Goal: Transaction & Acquisition: Purchase product/service

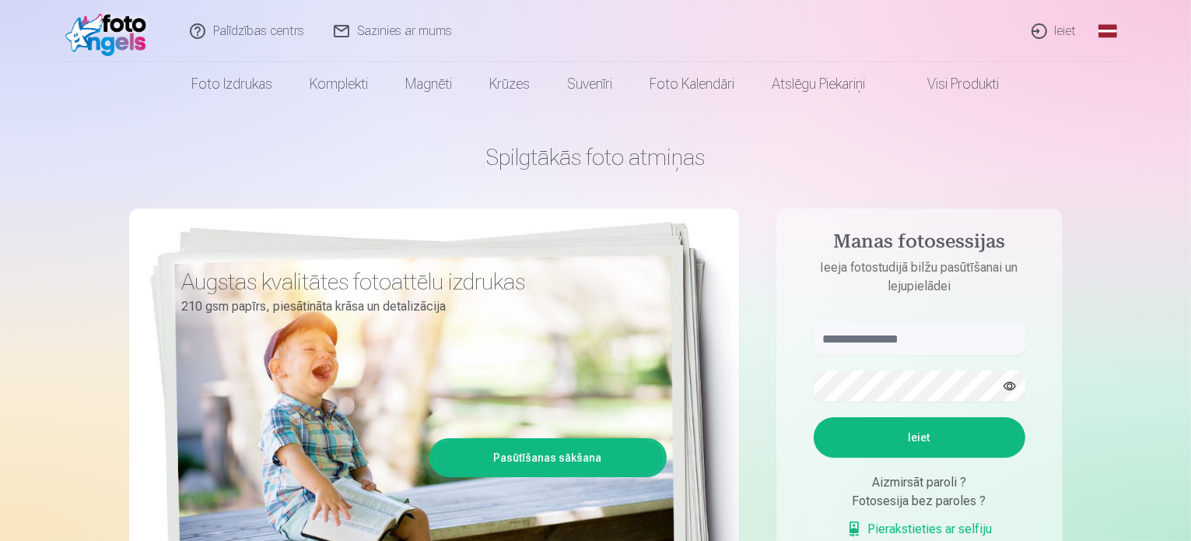
click at [1053, 30] on link "Ieiet" at bounding box center [1055, 31] width 75 height 62
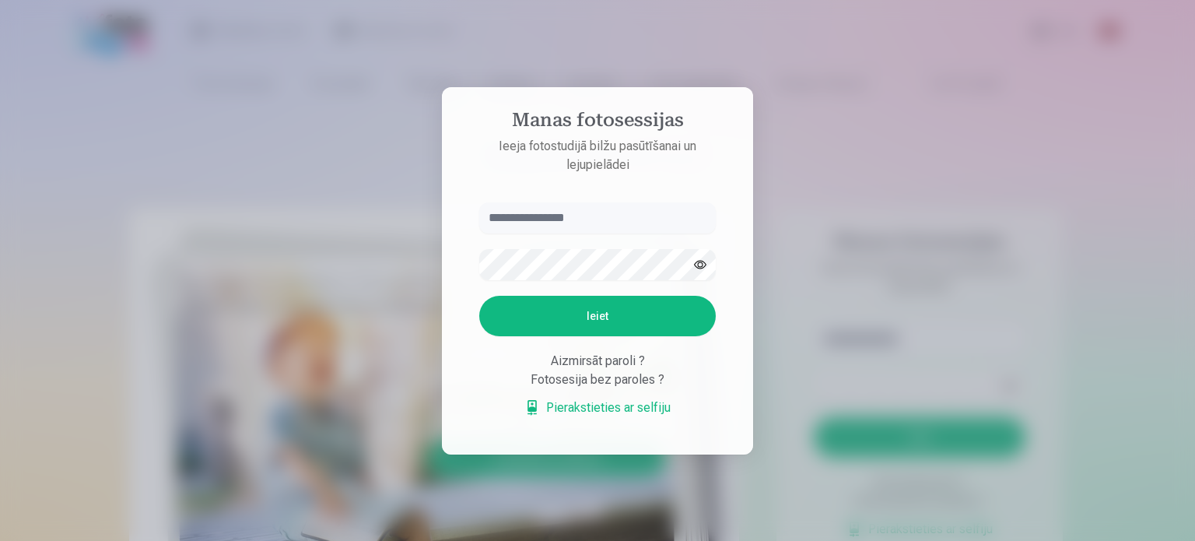
click at [591, 219] on input "text" at bounding box center [597, 217] width 237 height 31
click at [592, 219] on input "text" at bounding box center [597, 217] width 237 height 31
type input "*"
type input "**********"
click at [479, 296] on button "Ieiet" at bounding box center [597, 316] width 237 height 40
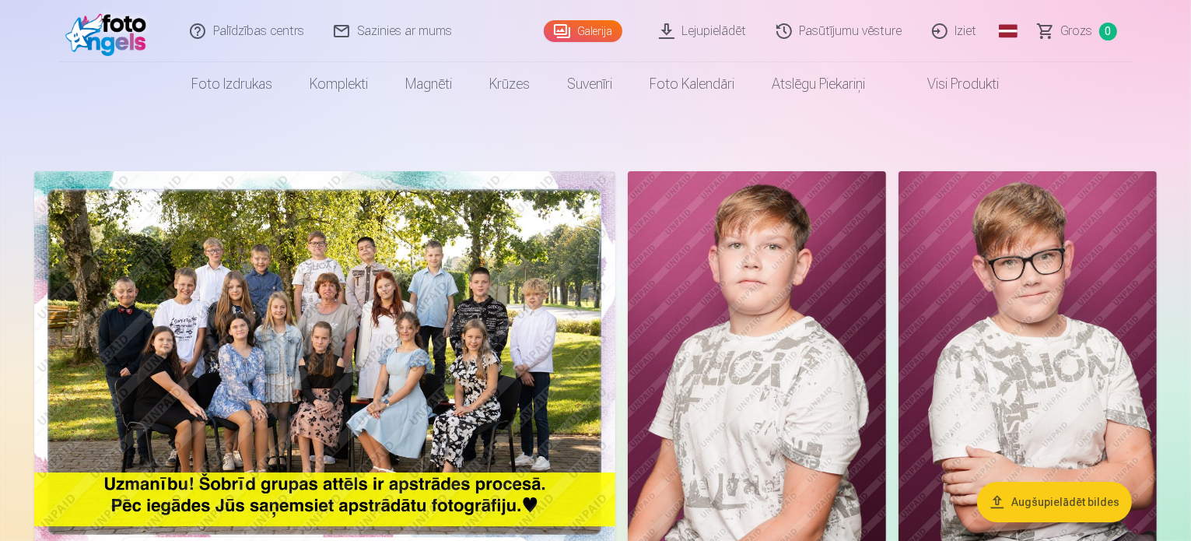
click at [728, 27] on link "Lejupielādēt" at bounding box center [703, 31] width 117 height 62
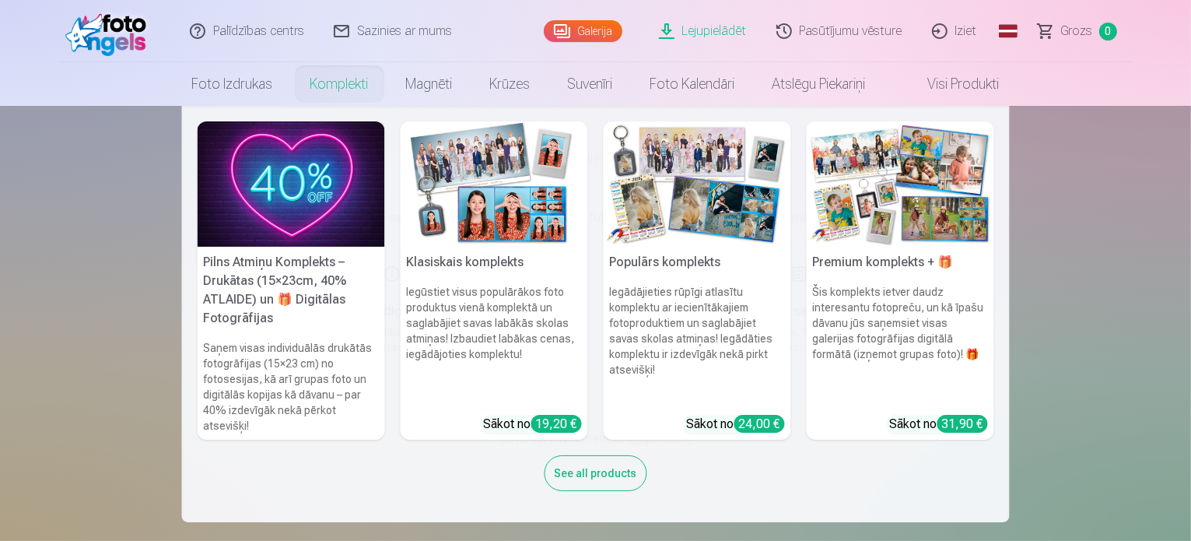
click at [311, 309] on h5 "Pilns Atmiņu Komplekts – Drukātas (15×23cm, 40% ATLAIDE) un 🎁 Digitālas Fotogrā…" at bounding box center [292, 290] width 188 height 87
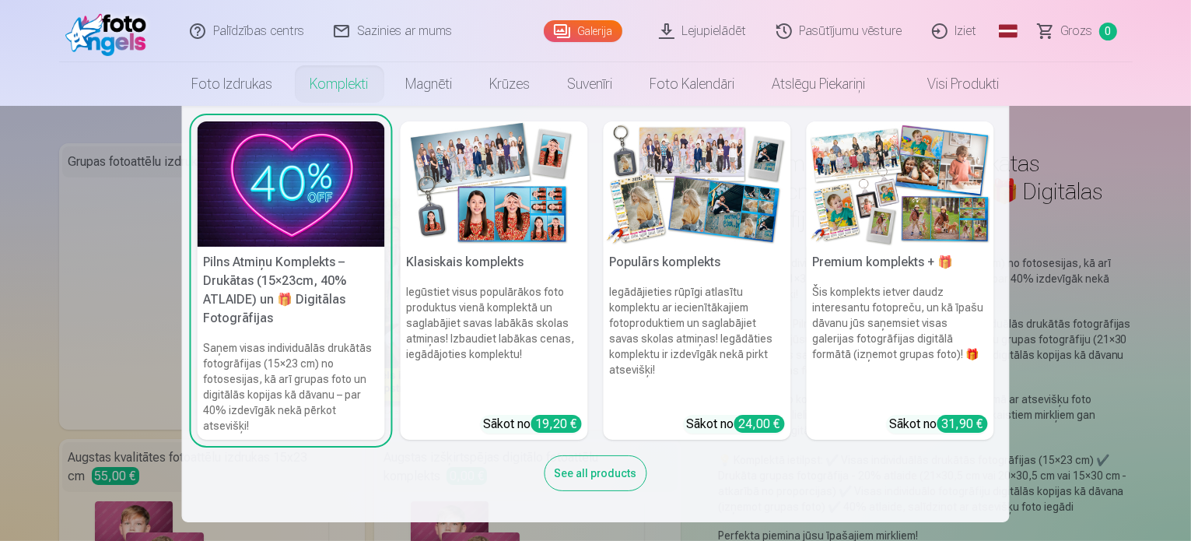
click at [327, 84] on link "Komplekti" at bounding box center [340, 84] width 96 height 44
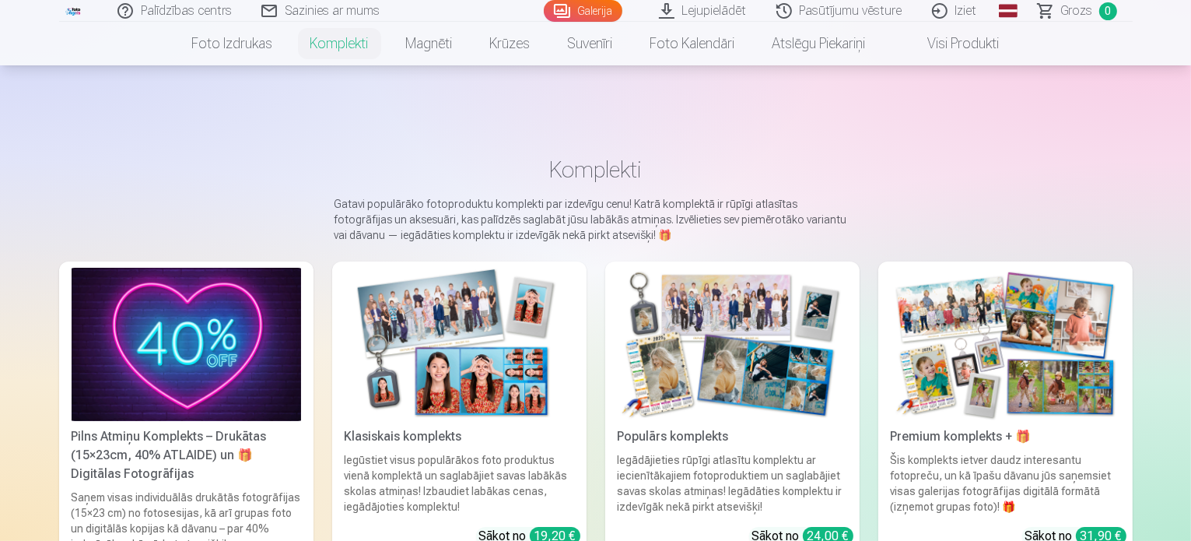
scroll to position [233, 0]
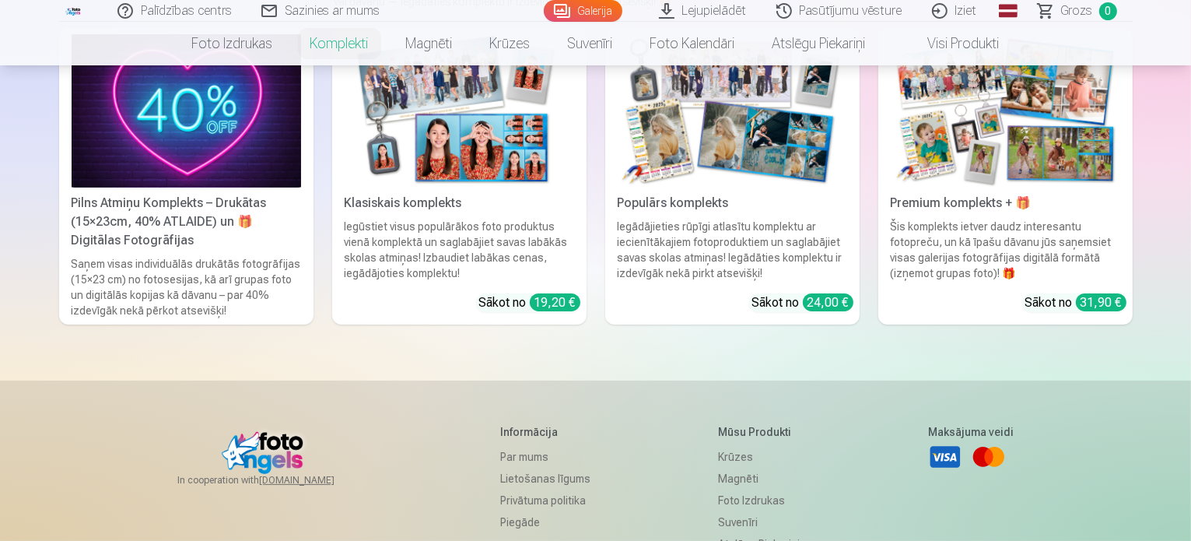
click at [1054, 247] on div "Šis komplekts ietver daudz interesantu fotopreču, un kā īpašu dāvanu jūs saņems…" at bounding box center [1006, 250] width 242 height 62
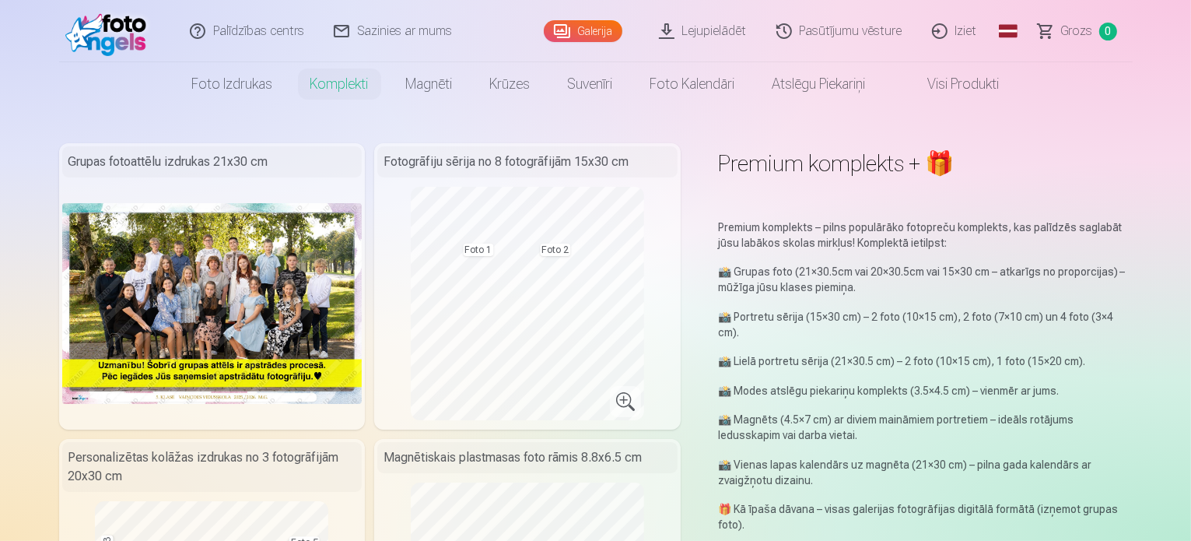
click at [222, 264] on img at bounding box center [212, 303] width 300 height 200
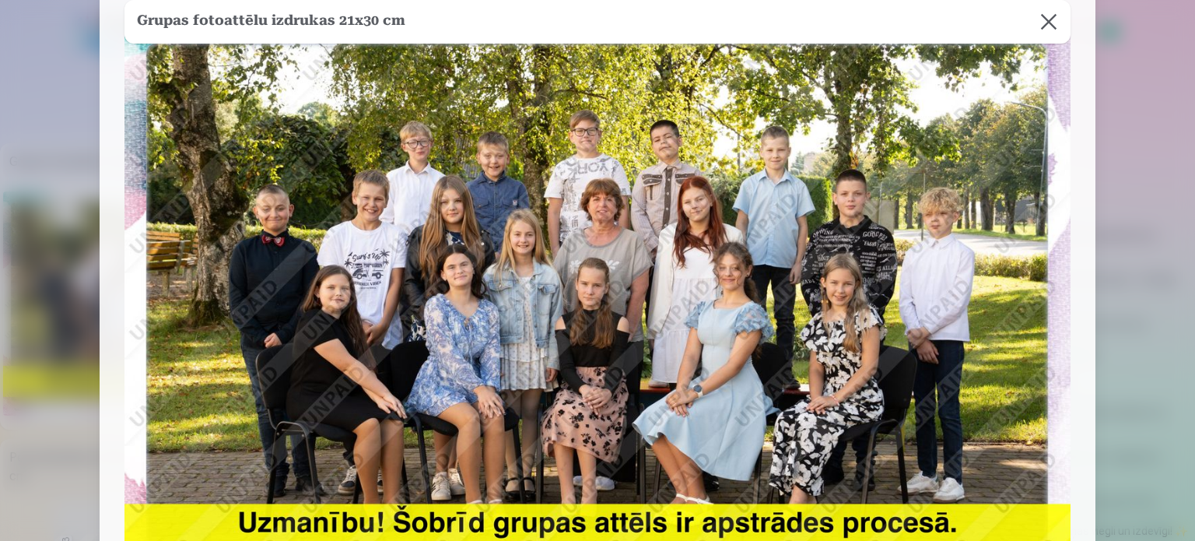
scroll to position [78, 0]
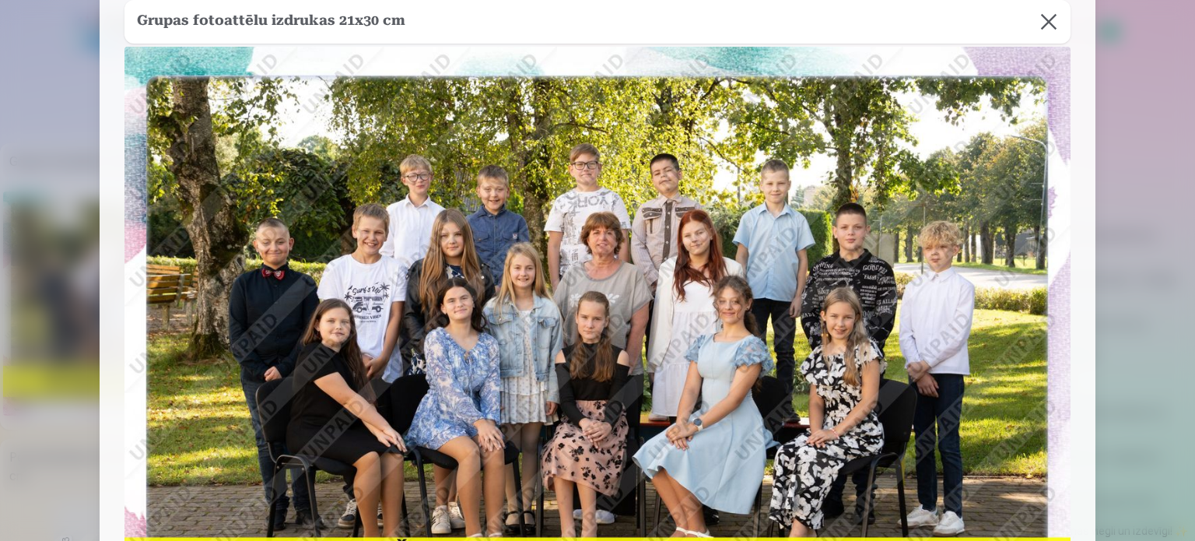
click at [1044, 21] on button at bounding box center [1049, 22] width 44 height 44
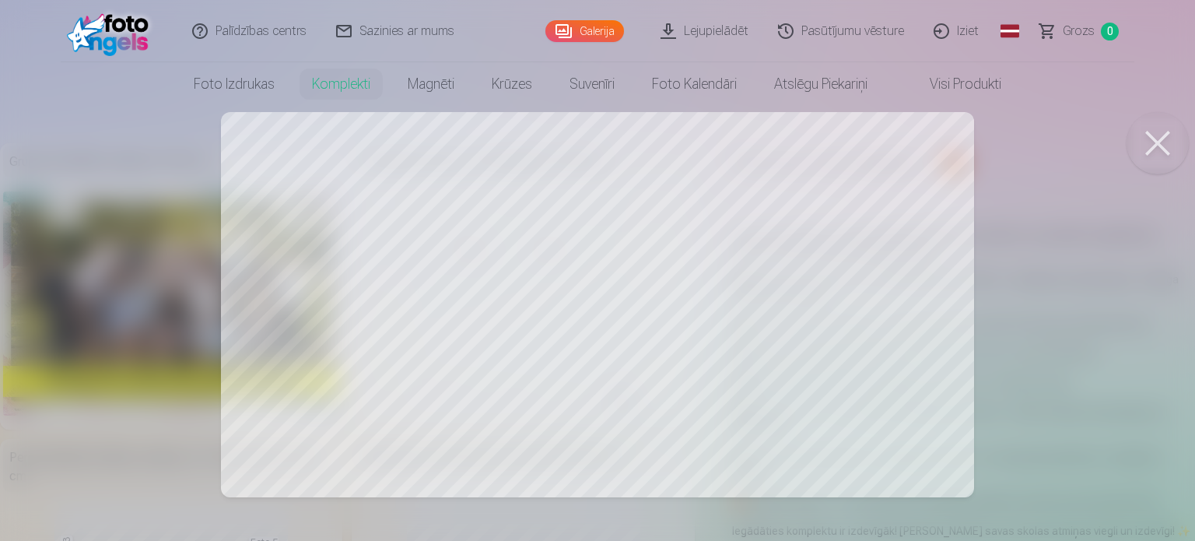
click at [1165, 124] on button at bounding box center [1158, 143] width 62 height 62
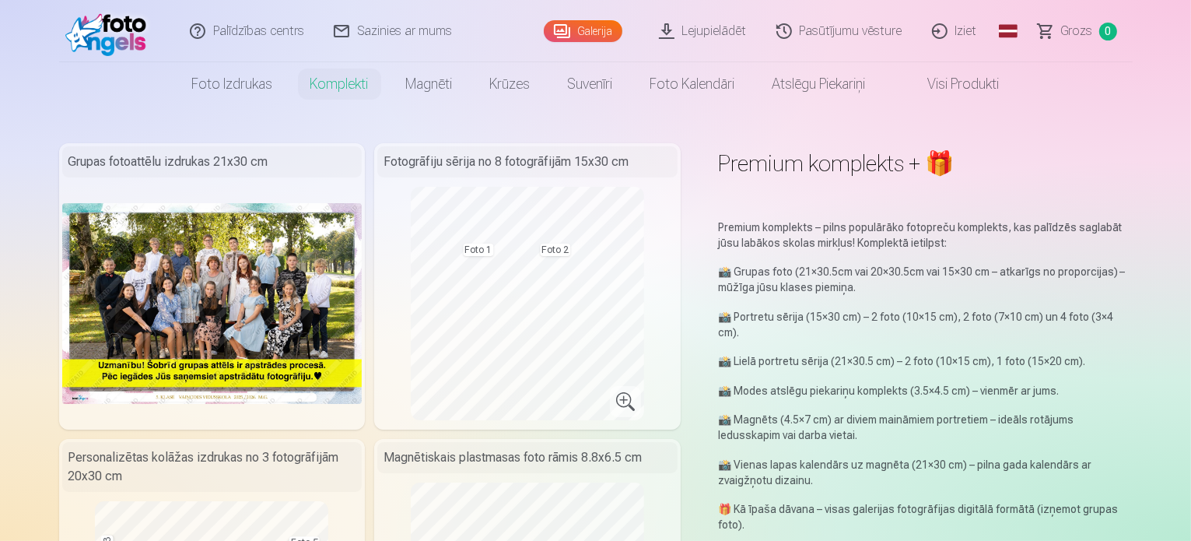
click at [243, 222] on img at bounding box center [212, 303] width 300 height 200
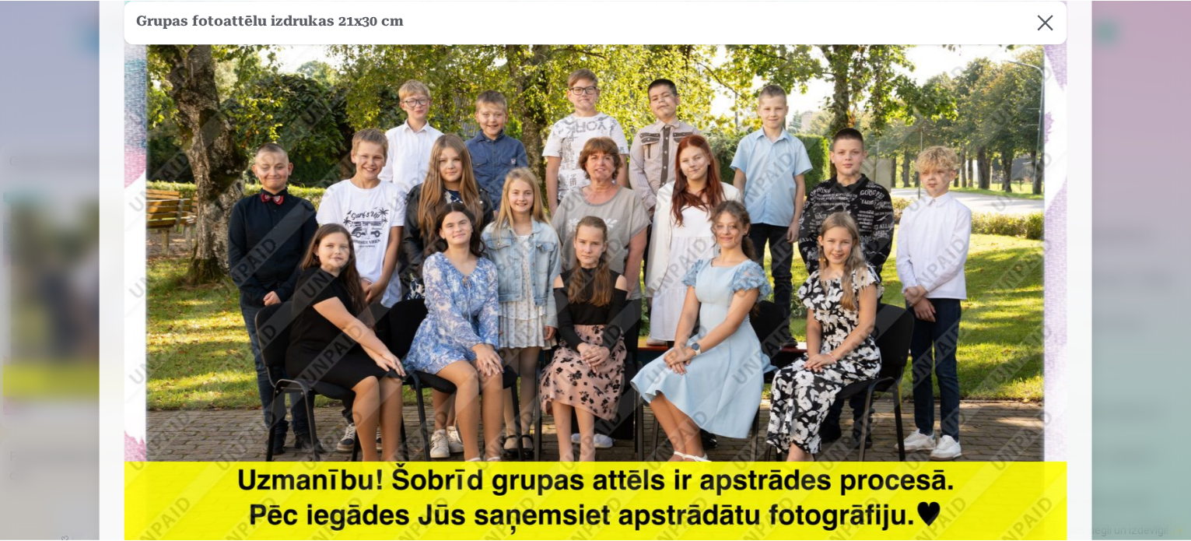
scroll to position [156, 0]
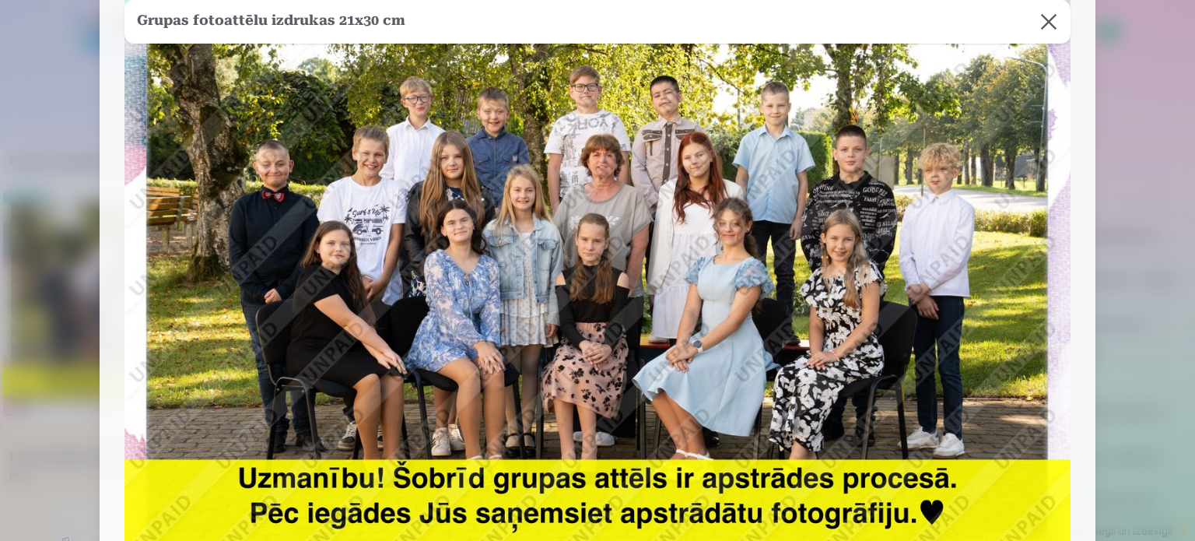
click at [1044, 20] on button at bounding box center [1049, 22] width 44 height 44
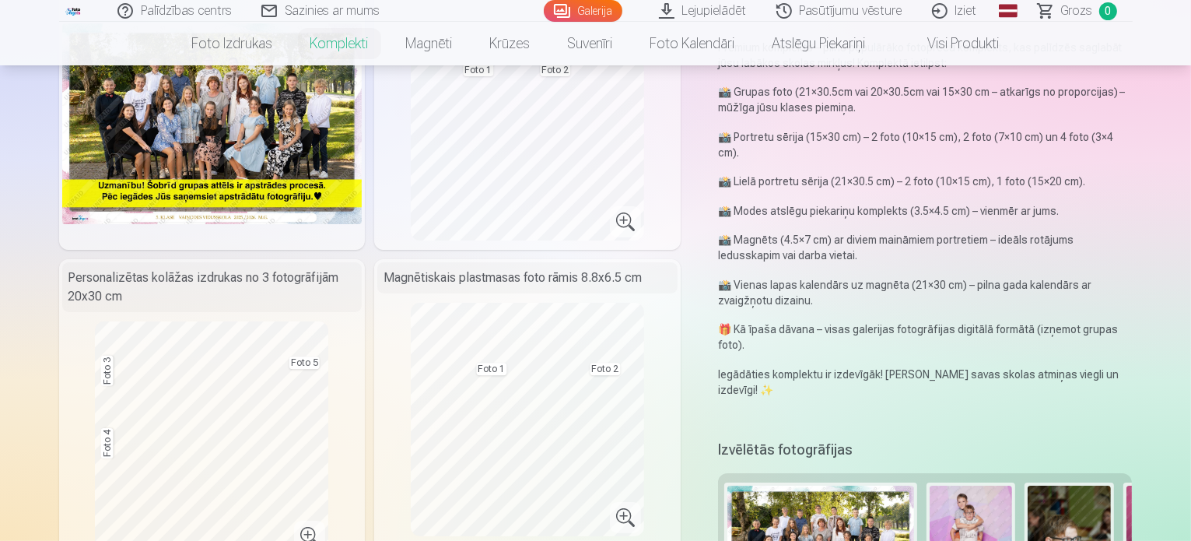
scroll to position [233, 0]
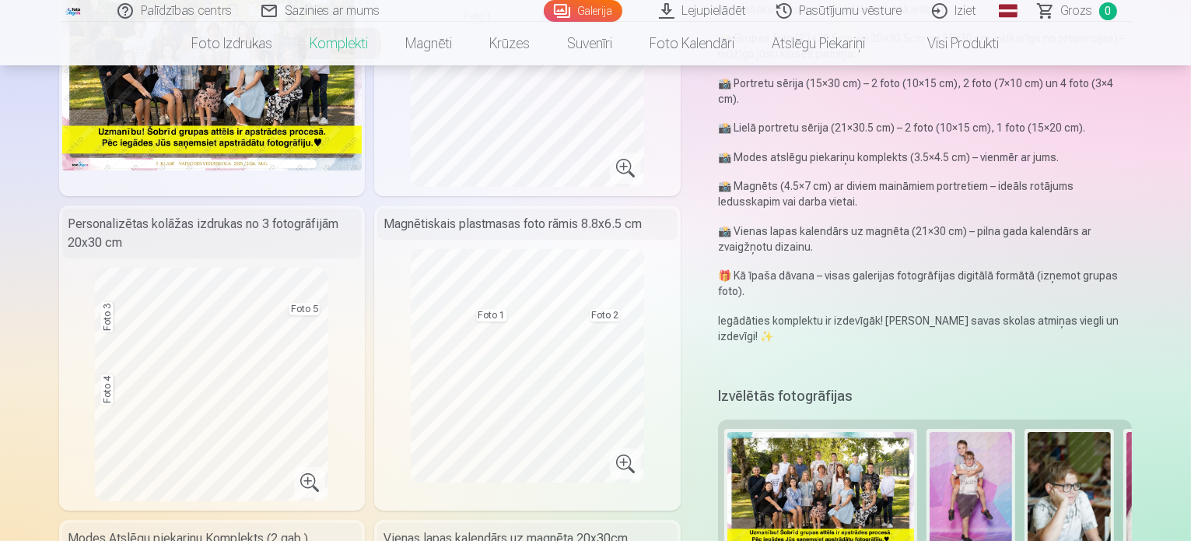
click at [969, 441] on button at bounding box center [971, 501] width 83 height 138
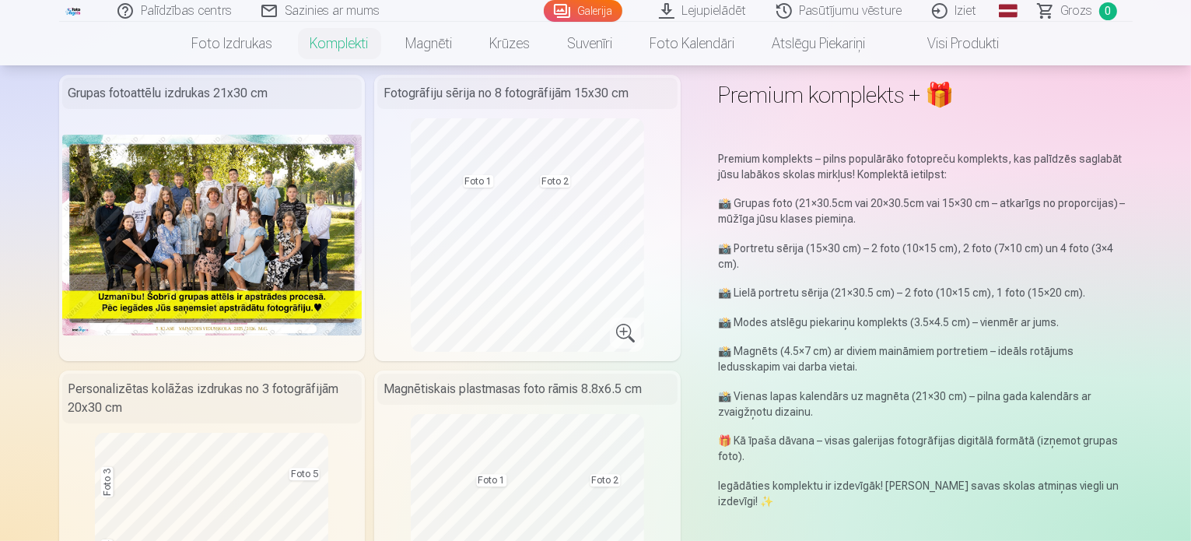
scroll to position [0, 0]
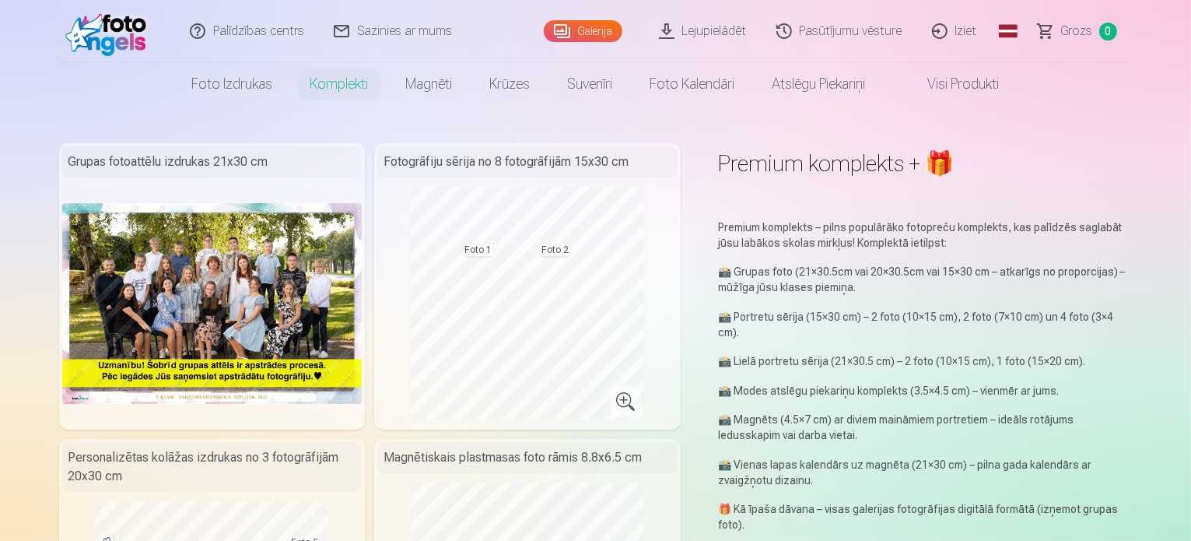
click at [138, 40] on div at bounding box center [595, 270] width 1191 height 541
click at [112, 35] on img at bounding box center [109, 31] width 89 height 50
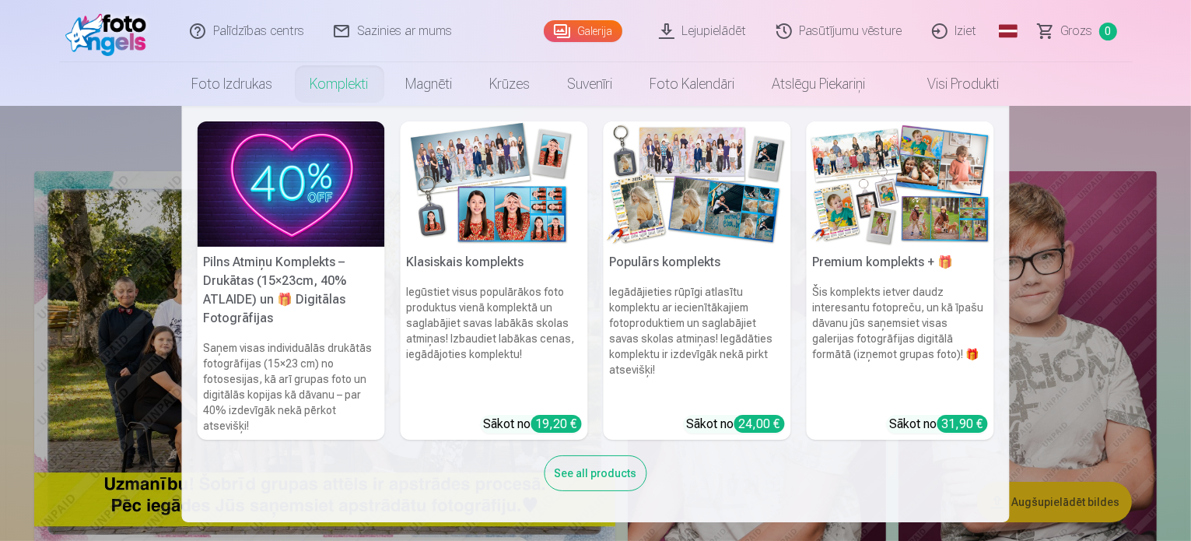
click at [329, 92] on link "Komplekti" at bounding box center [340, 84] width 96 height 44
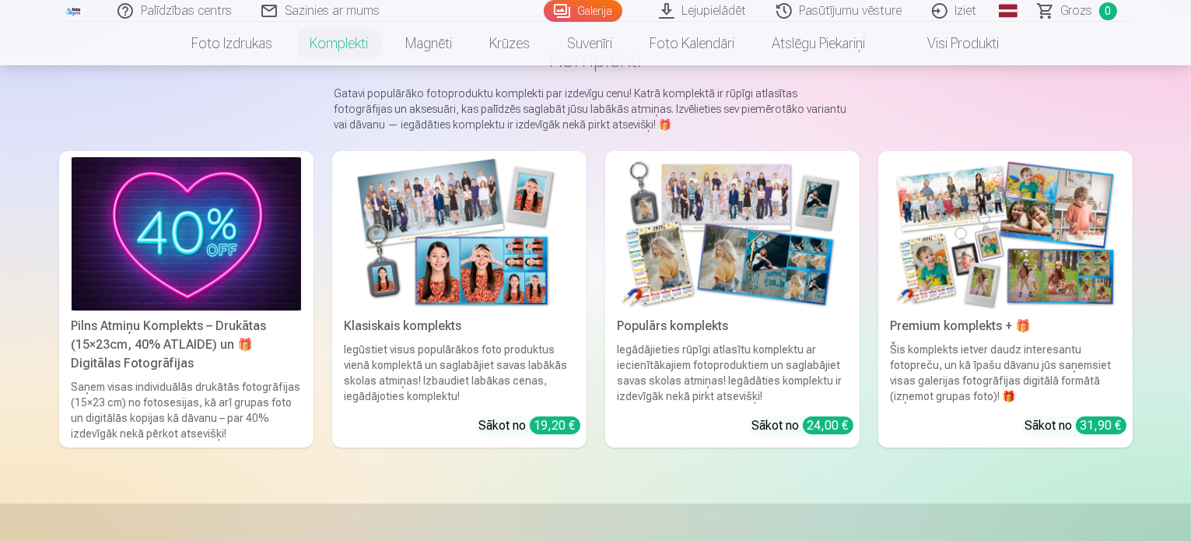
scroll to position [156, 0]
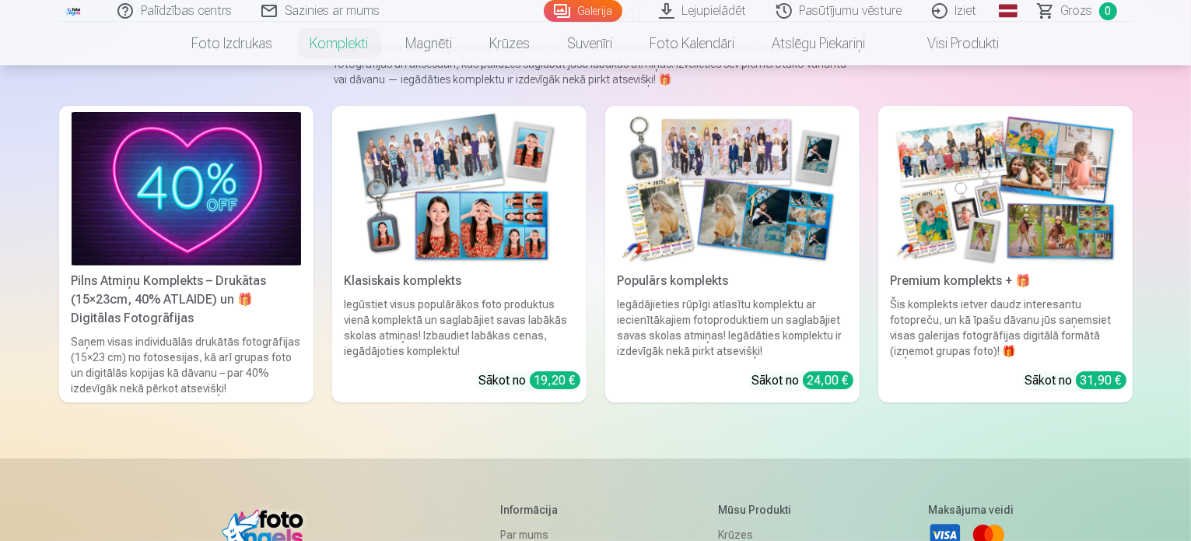
click at [1104, 187] on img at bounding box center [1006, 188] width 230 height 153
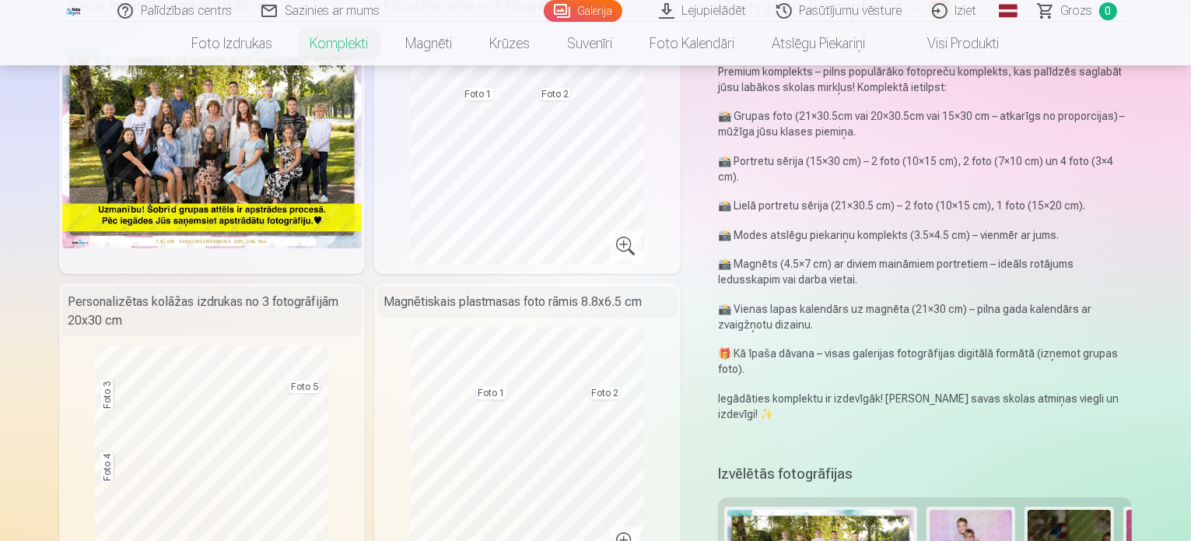
scroll to position [389, 0]
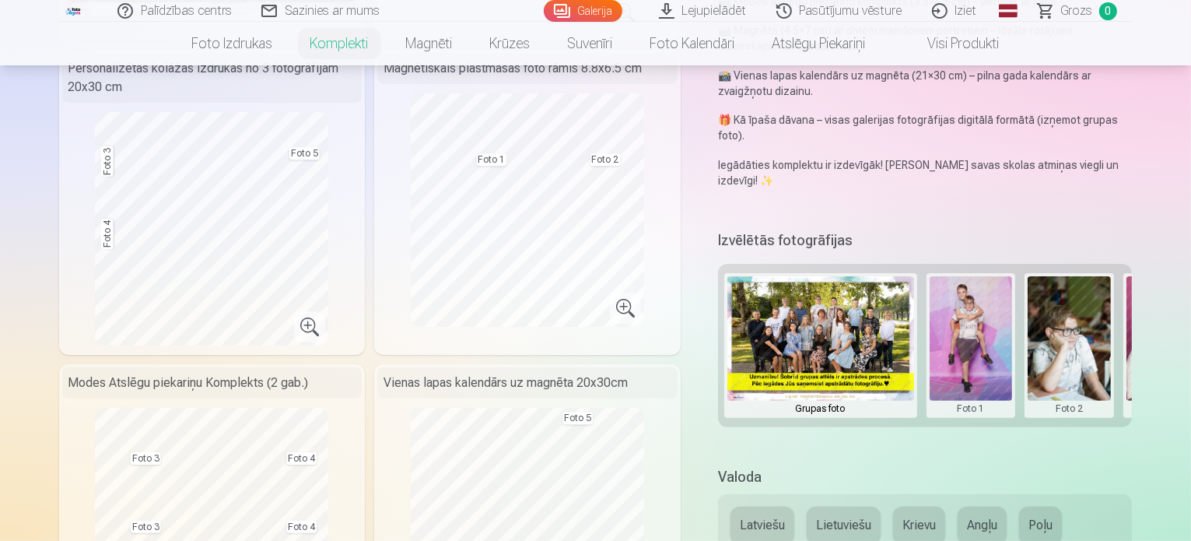
click at [1059, 312] on button at bounding box center [1069, 345] width 83 height 138
click at [1090, 321] on button "Nomainiet foto" at bounding box center [1081, 314] width 127 height 44
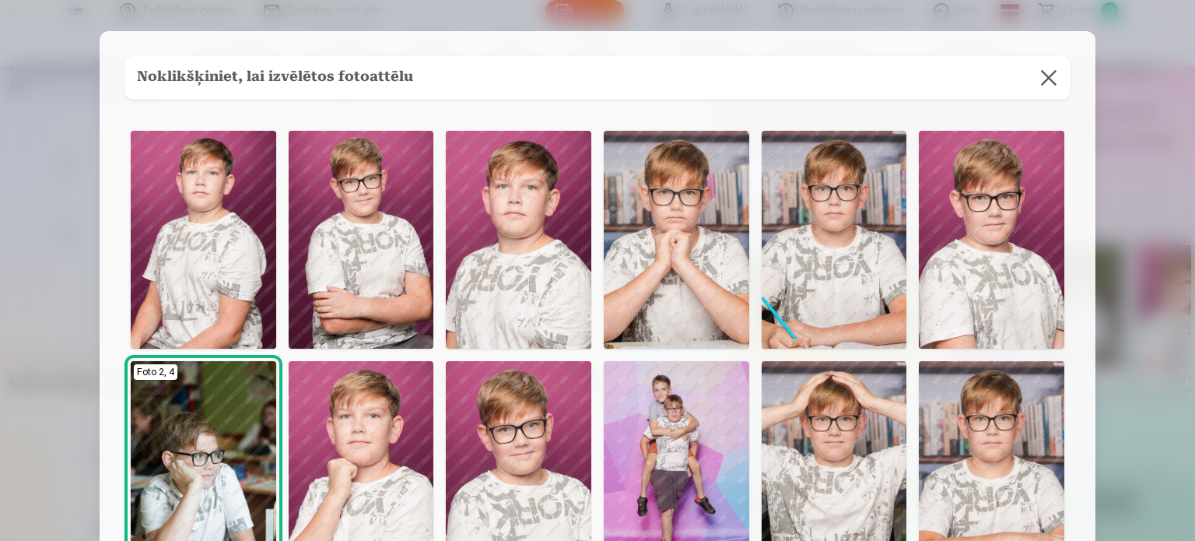
click at [386, 230] on img at bounding box center [361, 240] width 145 height 218
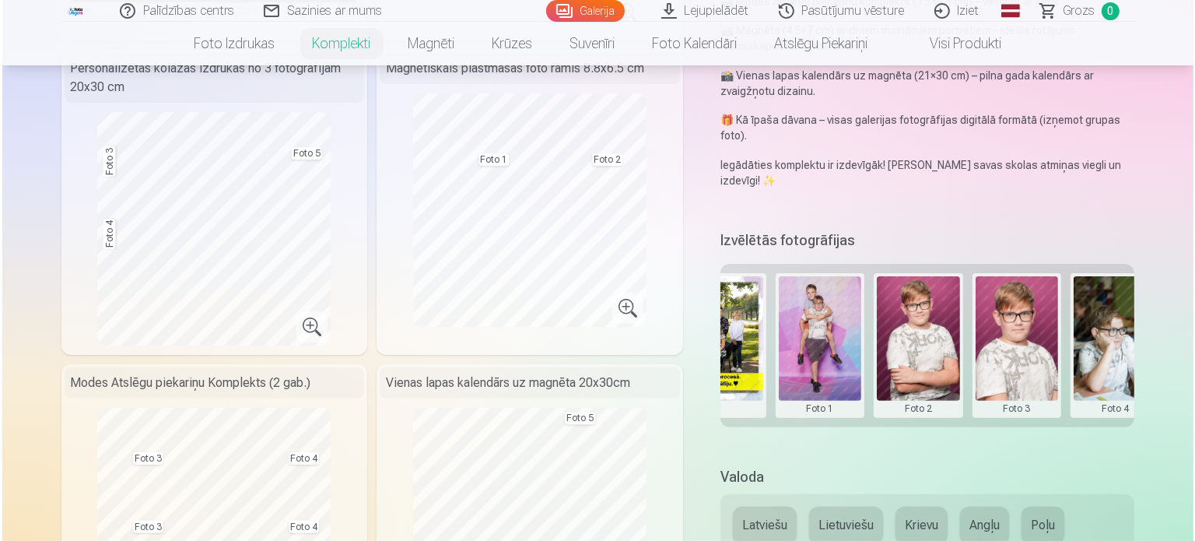
scroll to position [0, 177]
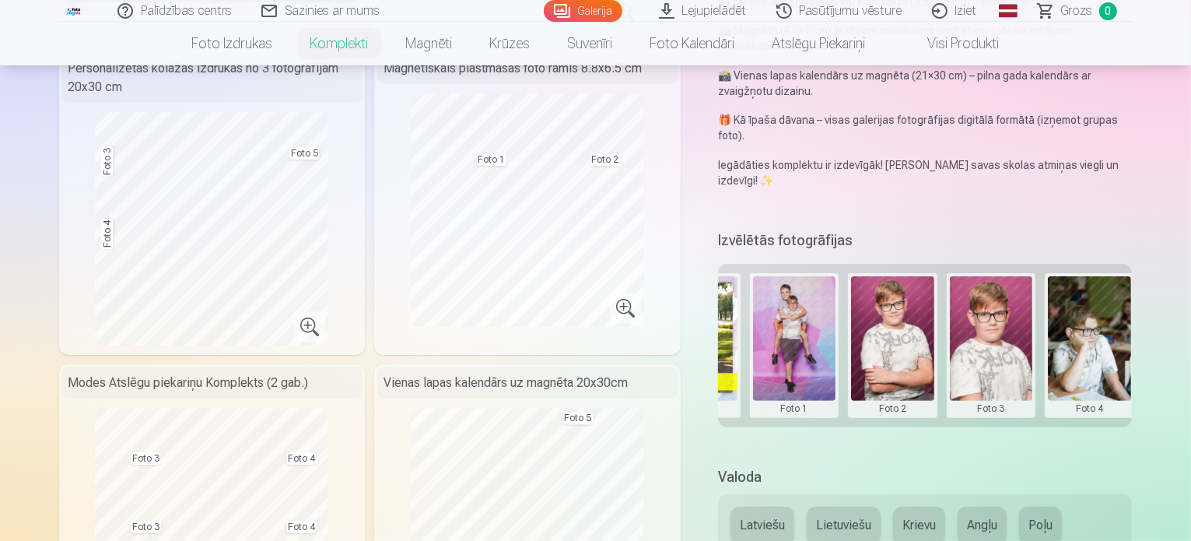
click at [1018, 303] on button at bounding box center [991, 345] width 83 height 138
click at [1017, 316] on button "Nomainiet foto" at bounding box center [1002, 314] width 127 height 44
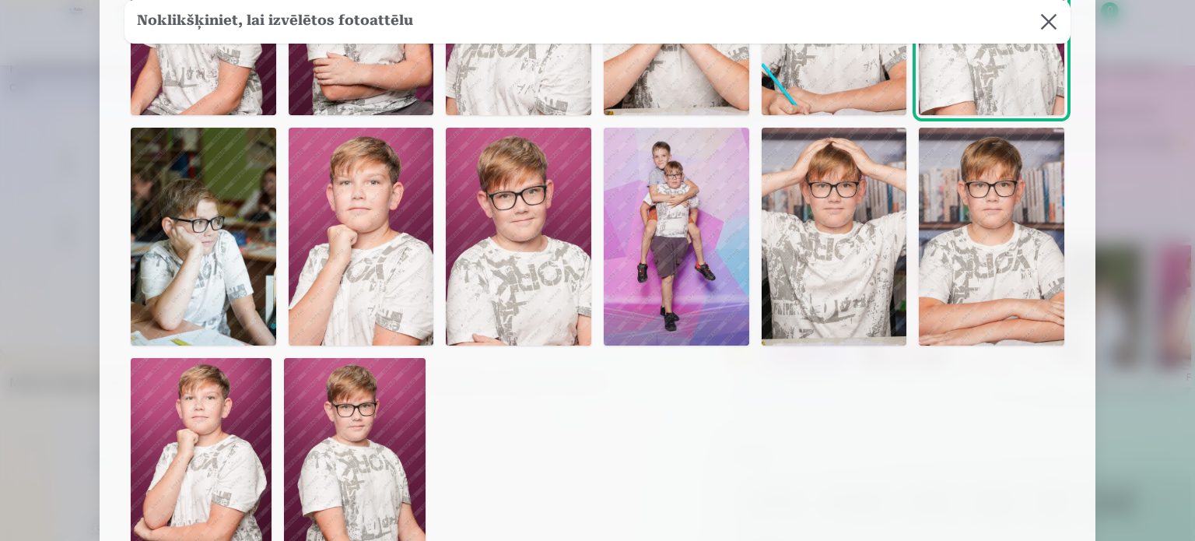
scroll to position [311, 0]
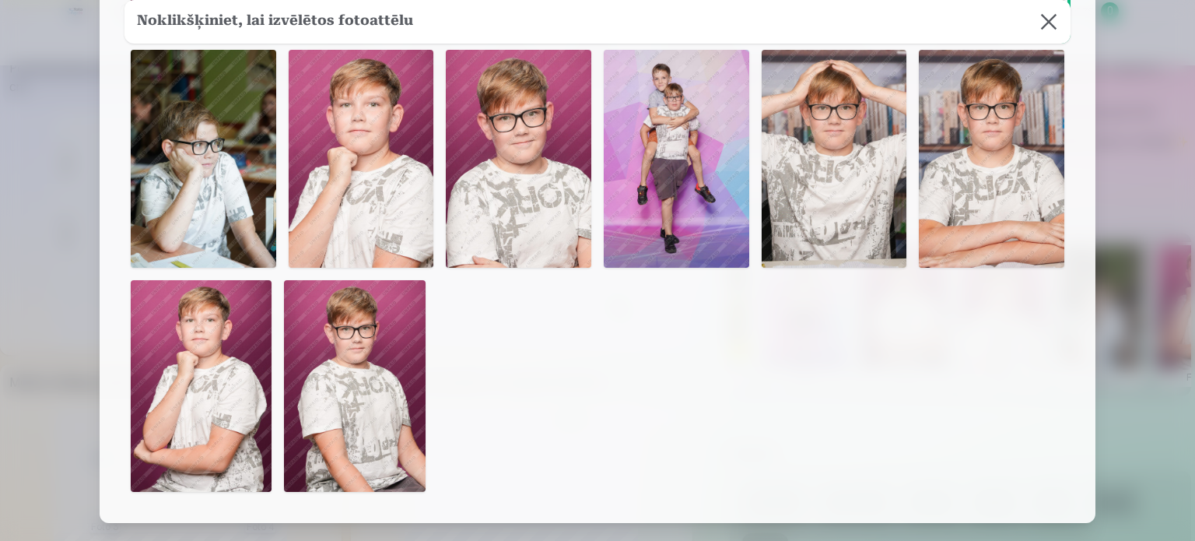
click at [874, 158] on img at bounding box center [834, 159] width 145 height 218
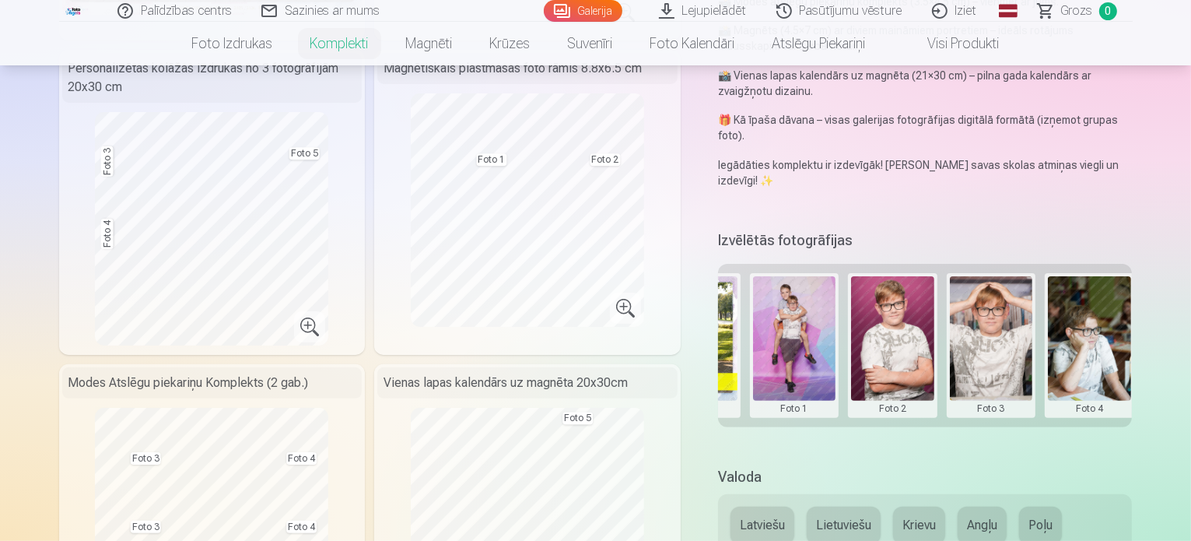
click at [1099, 310] on button at bounding box center [1089, 345] width 83 height 138
click at [1108, 315] on button "Nomainiet foto" at bounding box center [1101, 314] width 127 height 44
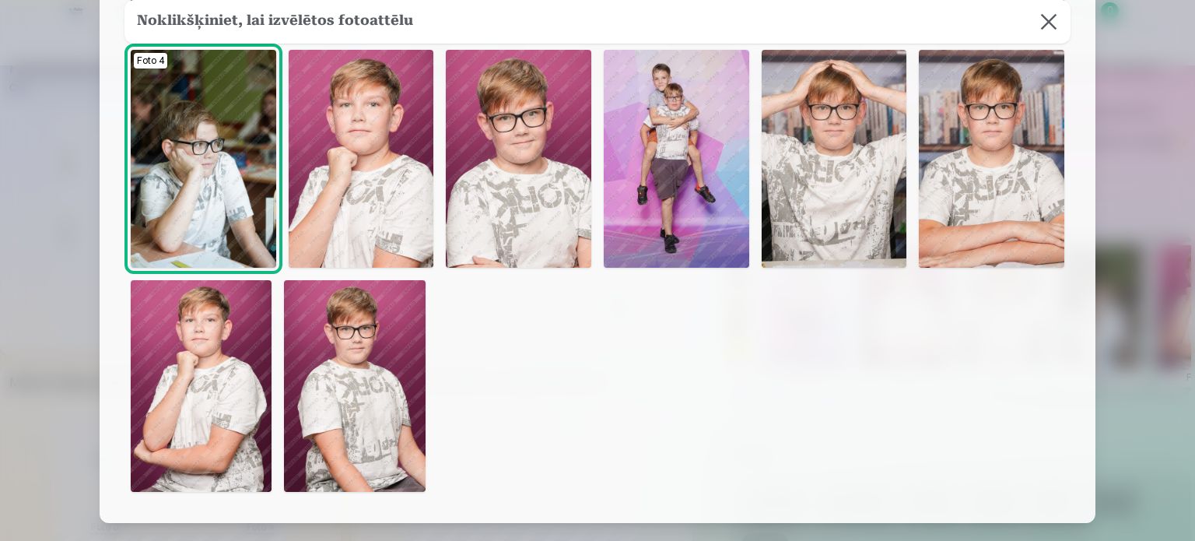
click at [532, 164] on img at bounding box center [518, 159] width 145 height 218
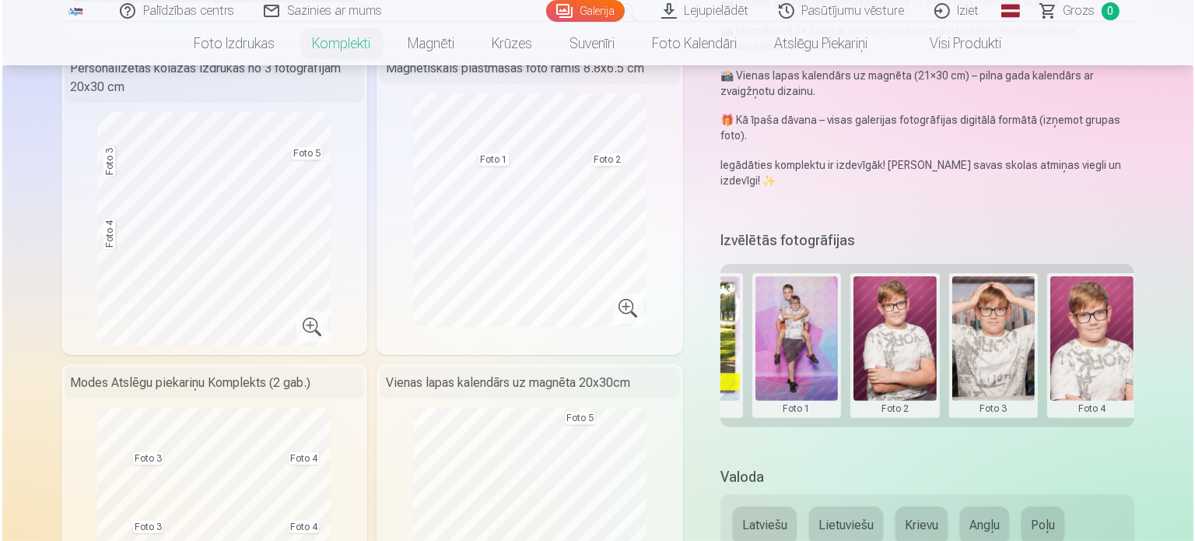
scroll to position [0, 236]
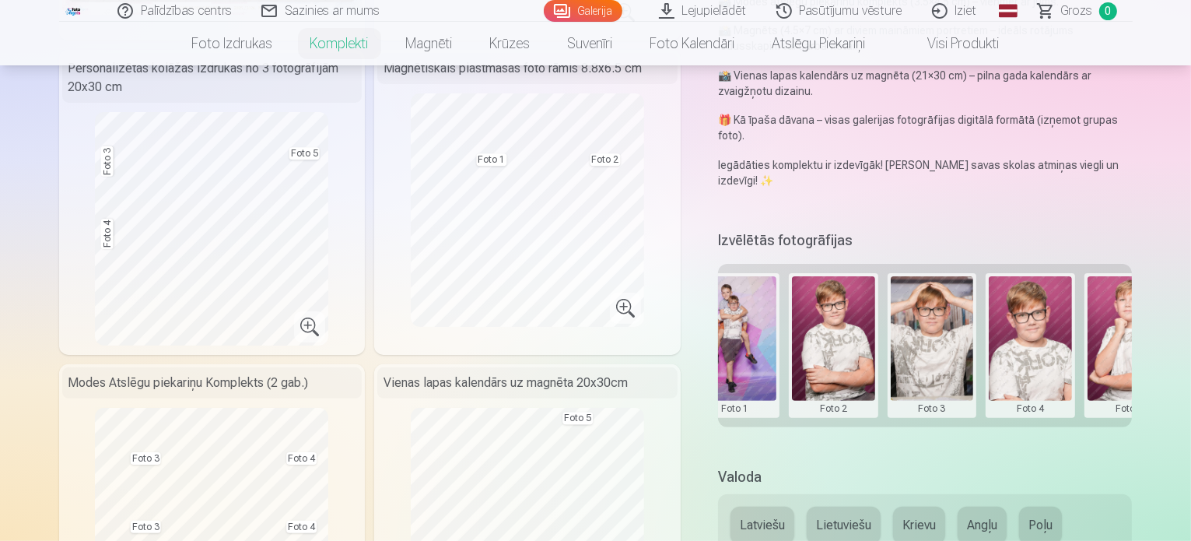
click at [1146, 295] on button at bounding box center [1129, 345] width 83 height 138
click at [1148, 314] on button "Nomainiet foto" at bounding box center [1124, 314] width 127 height 44
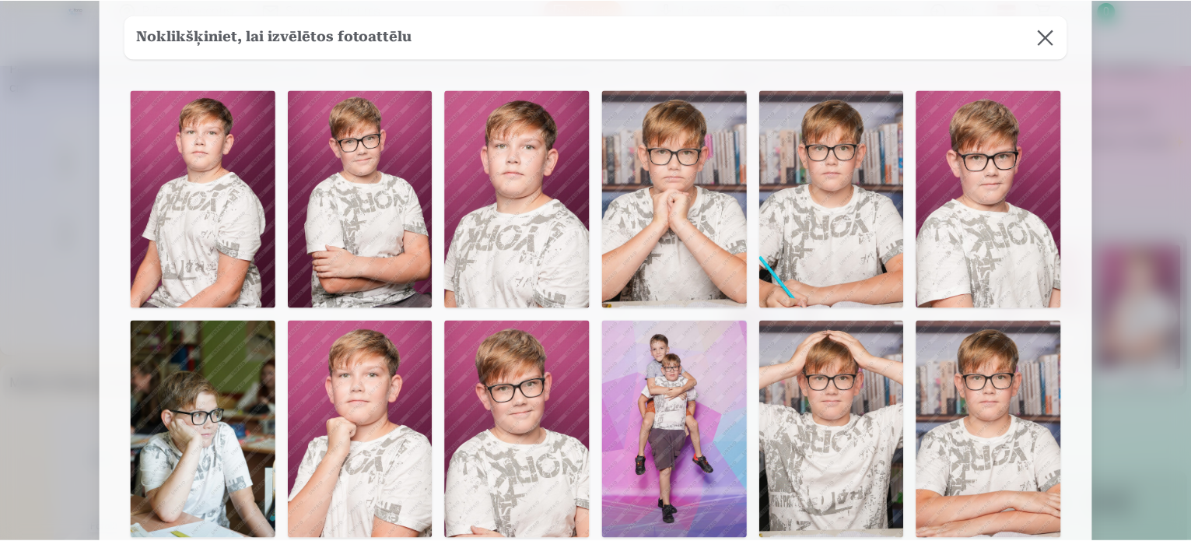
scroll to position [78, 0]
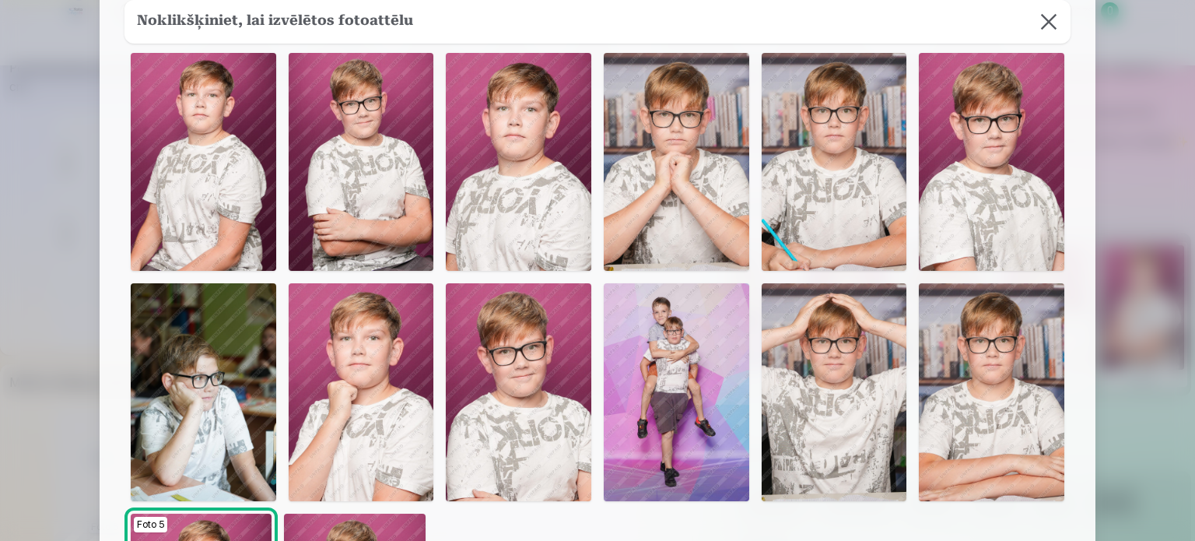
click at [800, 133] on img at bounding box center [834, 162] width 145 height 218
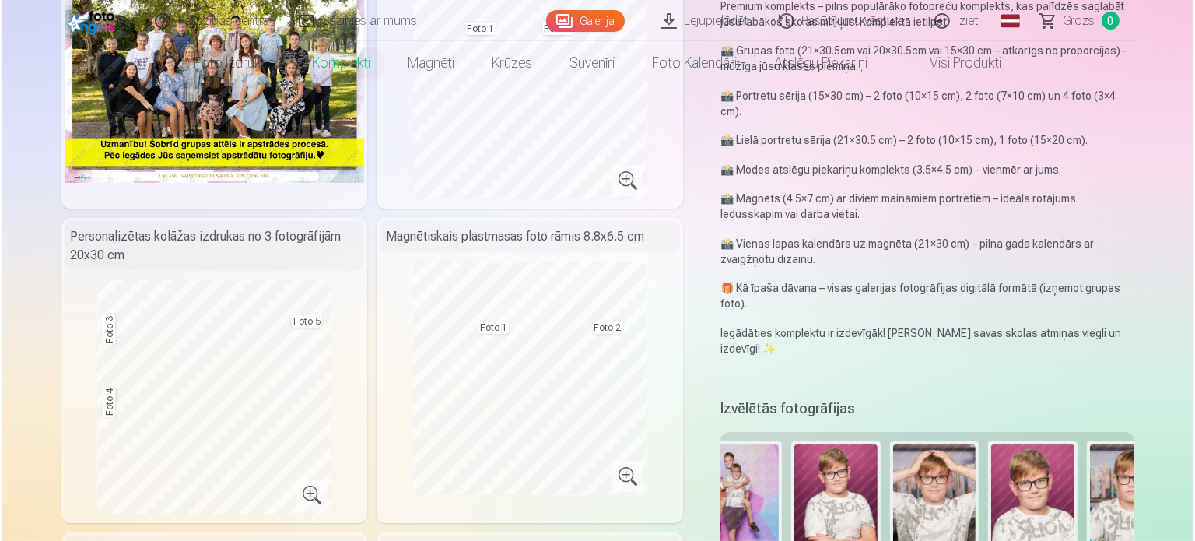
scroll to position [389, 0]
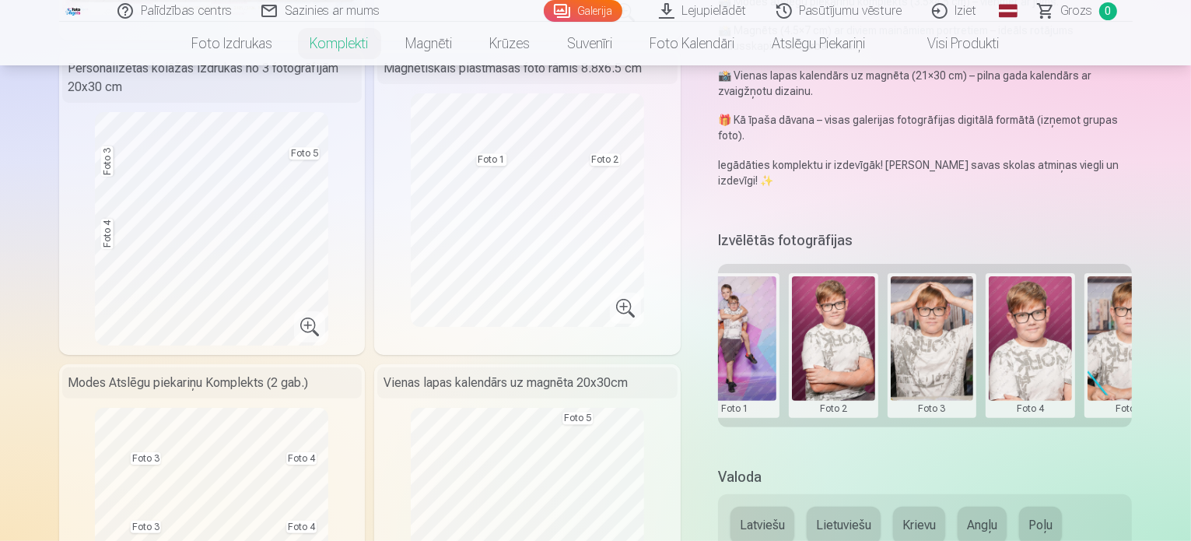
drag, startPoint x: 934, startPoint y: 284, endPoint x: 1056, endPoint y: 287, distance: 122.2
click at [1056, 287] on div "Grupas foto Foto 1 Foto 2 Foto 3 Foto 4 Foto 5" at bounding box center [925, 345] width 415 height 163
drag, startPoint x: 1056, startPoint y: 287, endPoint x: 968, endPoint y: 292, distance: 88.0
click at [971, 289] on div "Grupas foto Foto 1 Foto 2 Foto 3 Foto 4 Foto 5" at bounding box center [925, 345] width 415 height 163
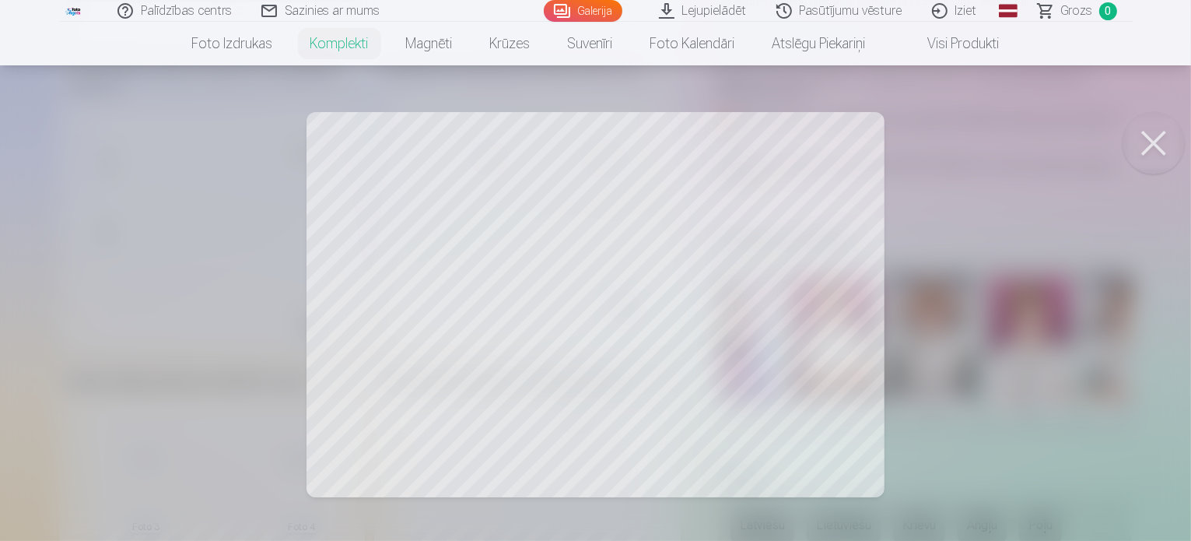
scroll to position [0, 234]
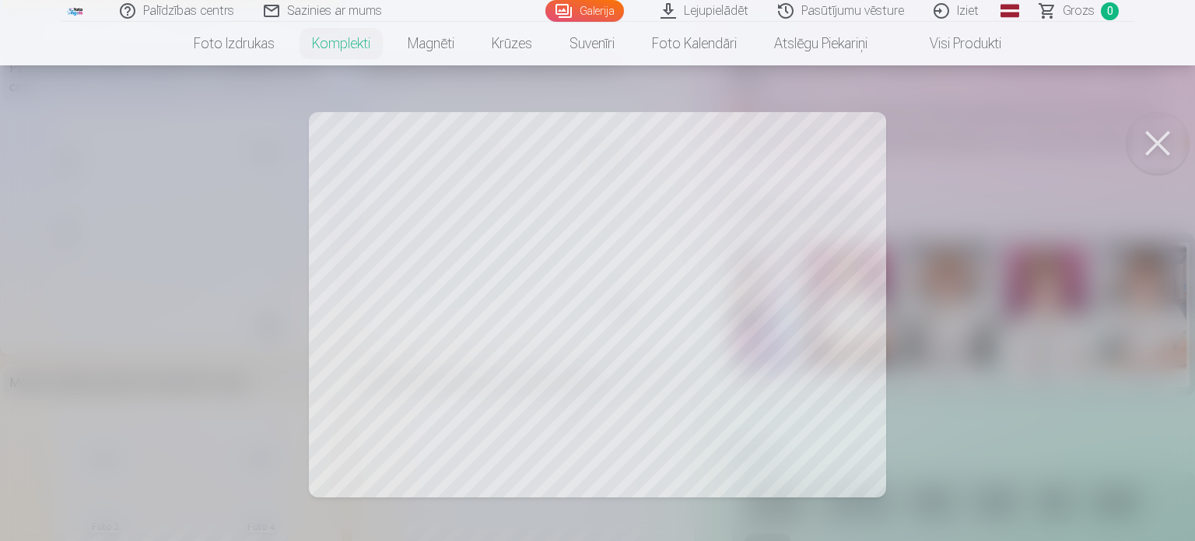
click at [803, 293] on div at bounding box center [597, 270] width 1195 height 541
click at [1149, 139] on button at bounding box center [1158, 143] width 62 height 62
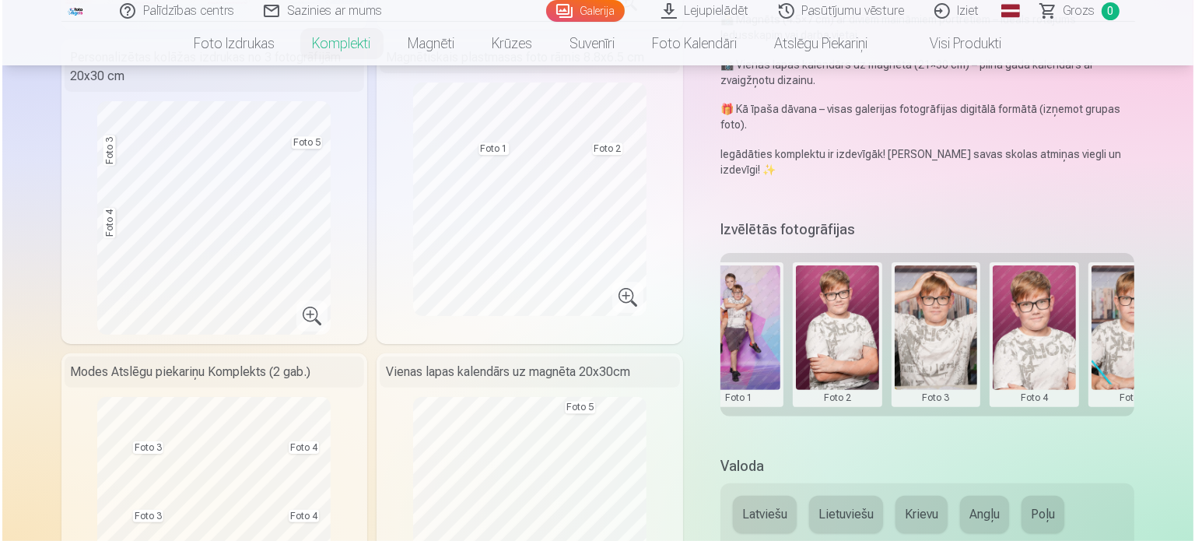
scroll to position [311, 0]
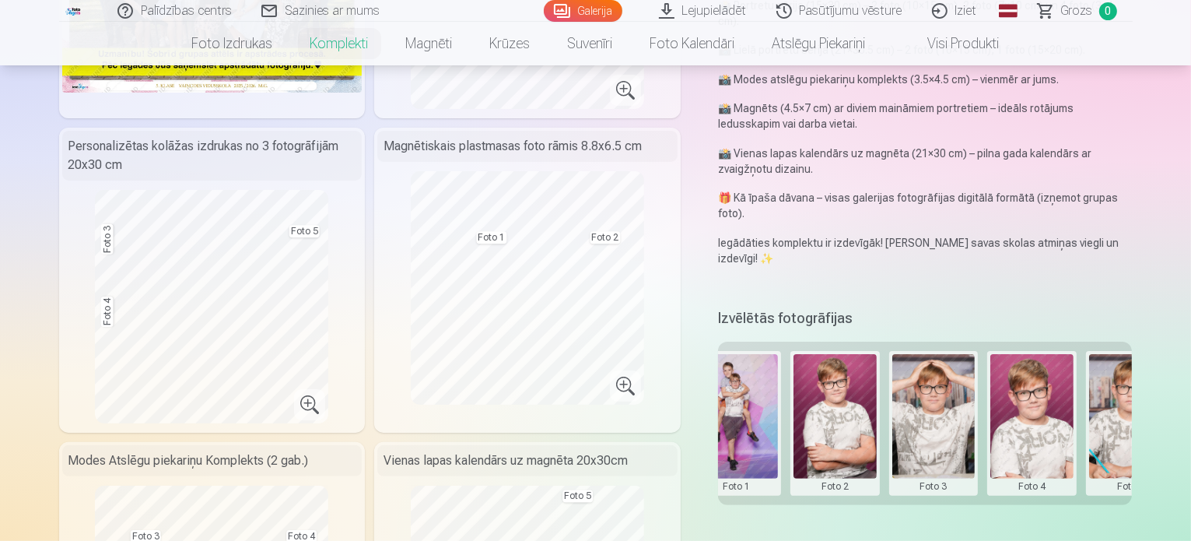
click at [1157, 409] on button at bounding box center [1130, 423] width 83 height 138
click at [1148, 393] on button "Nomainiet foto" at bounding box center [1124, 392] width 127 height 44
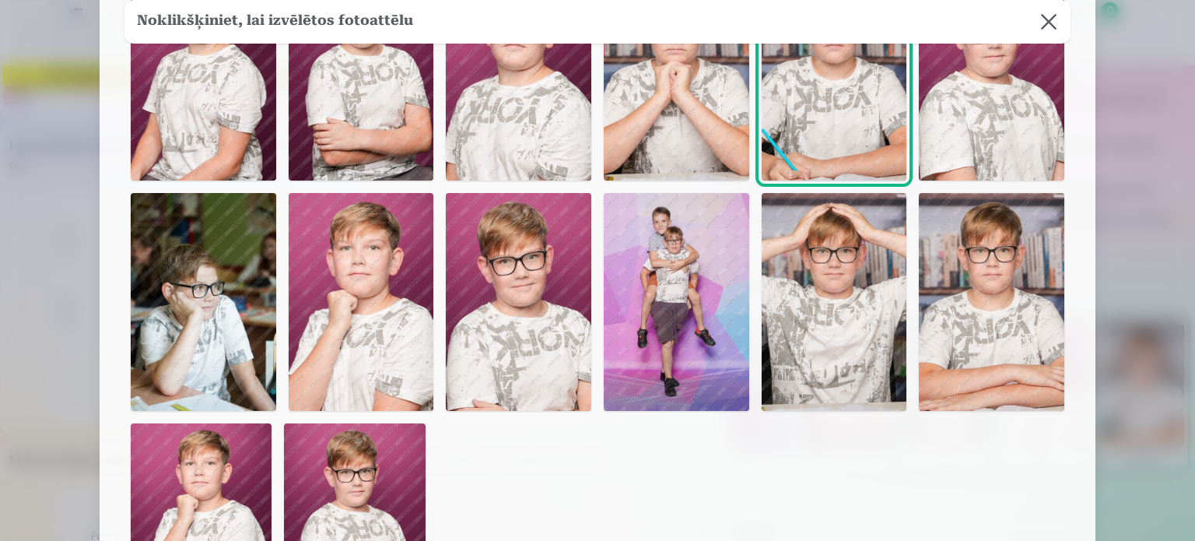
scroll to position [233, 0]
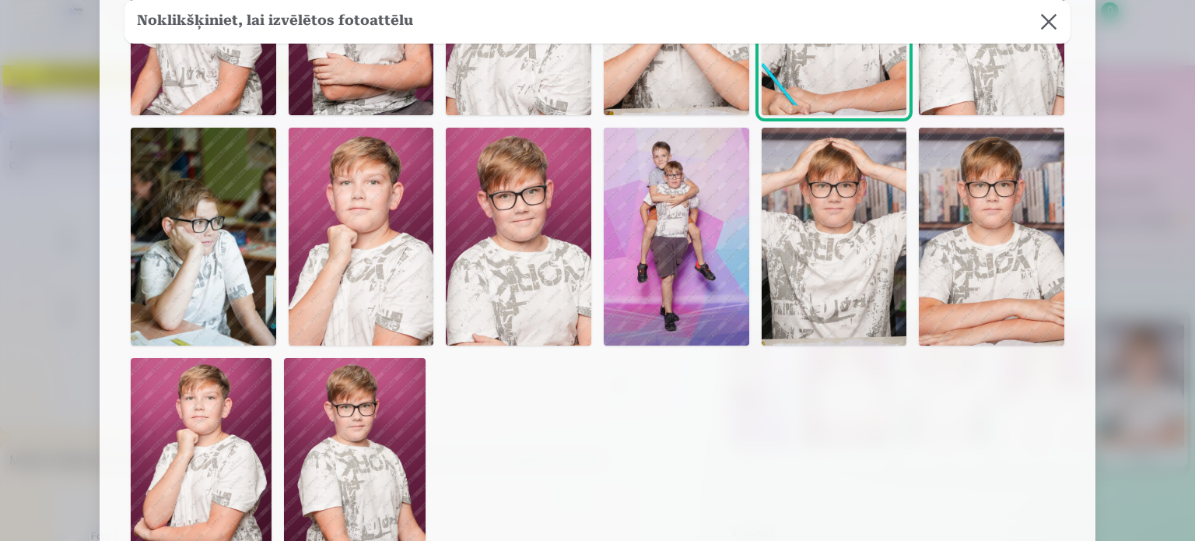
click at [678, 242] on img at bounding box center [676, 237] width 145 height 218
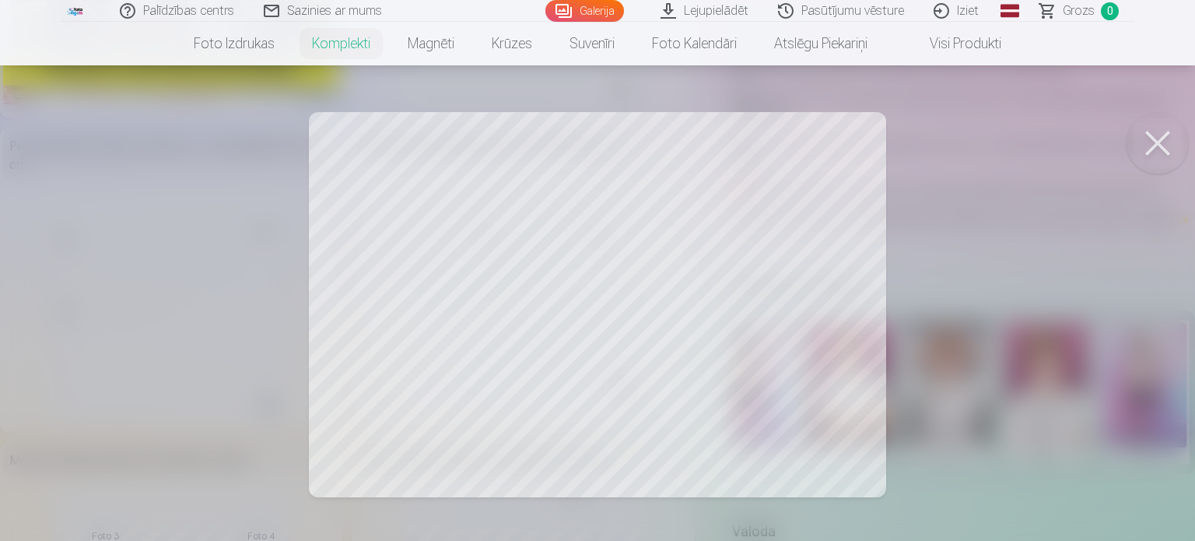
click at [460, 249] on div at bounding box center [597, 270] width 1195 height 541
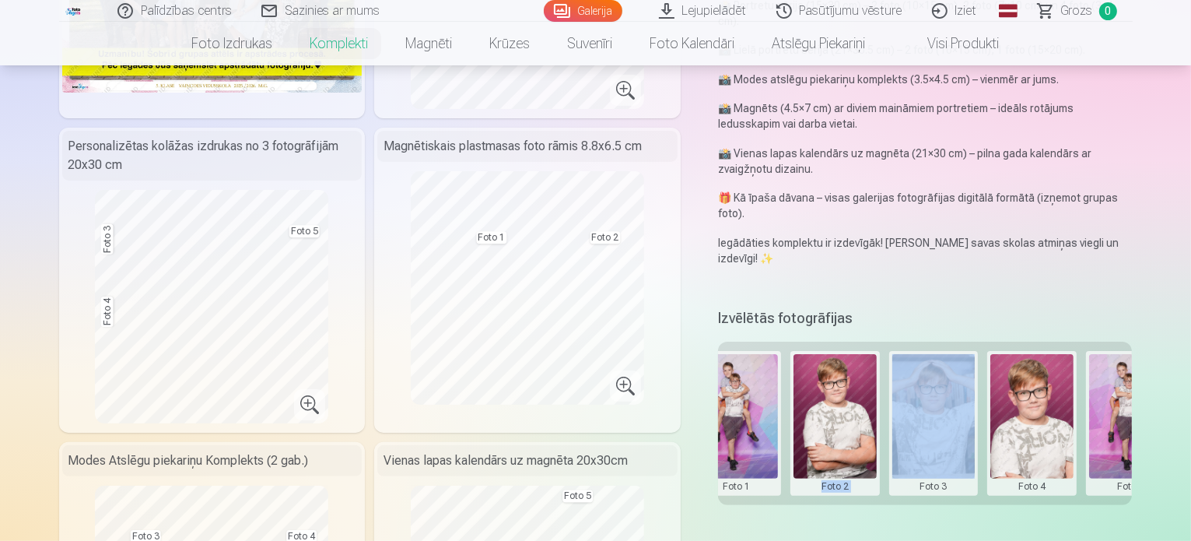
drag, startPoint x: 916, startPoint y: 478, endPoint x: 837, endPoint y: 483, distance: 78.7
click at [834, 484] on div "Izvēlētās fotogrāfijas Grupas foto Foto 1 Foto 2 Foto 3 Foto 4 Foto 5" at bounding box center [925, 414] width 415 height 221
click at [762, 379] on button at bounding box center [737, 423] width 83 height 138
click at [761, 389] on button "Nomainiet foto" at bounding box center [748, 392] width 127 height 44
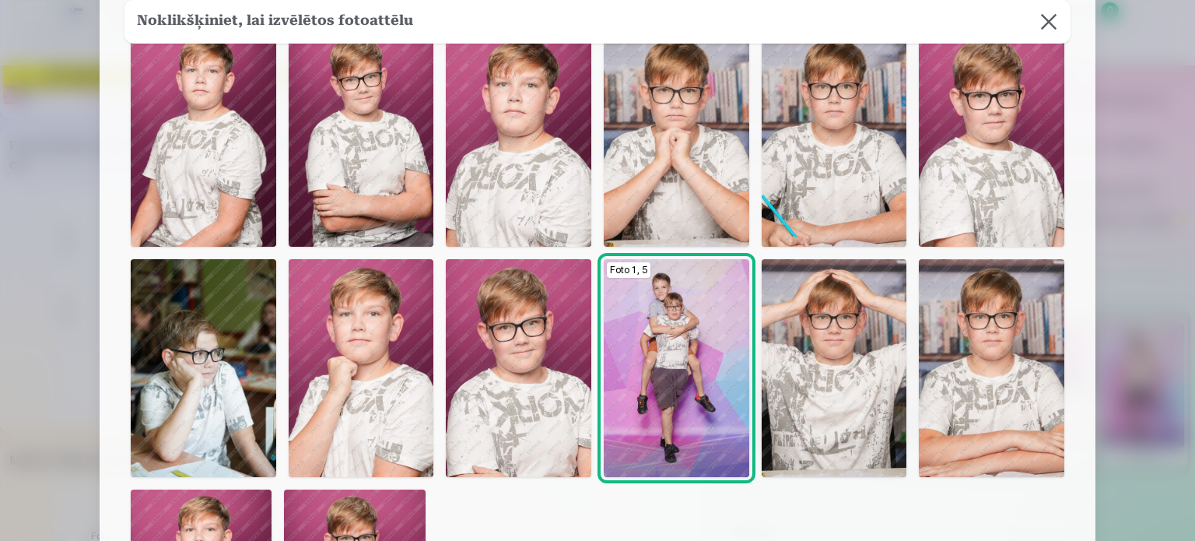
scroll to position [0, 0]
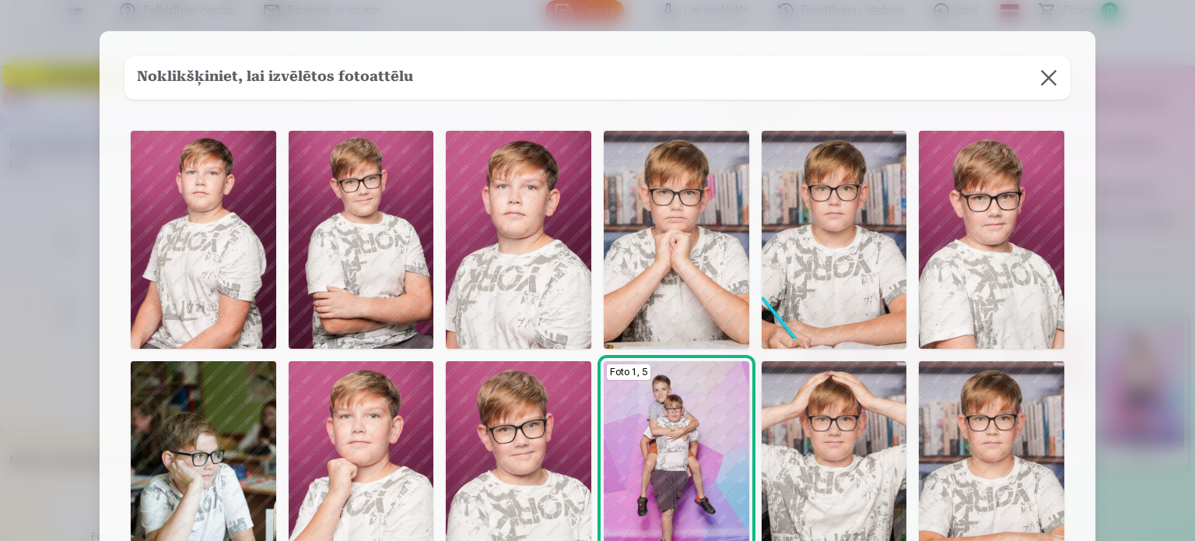
click at [369, 208] on img at bounding box center [361, 240] width 145 height 218
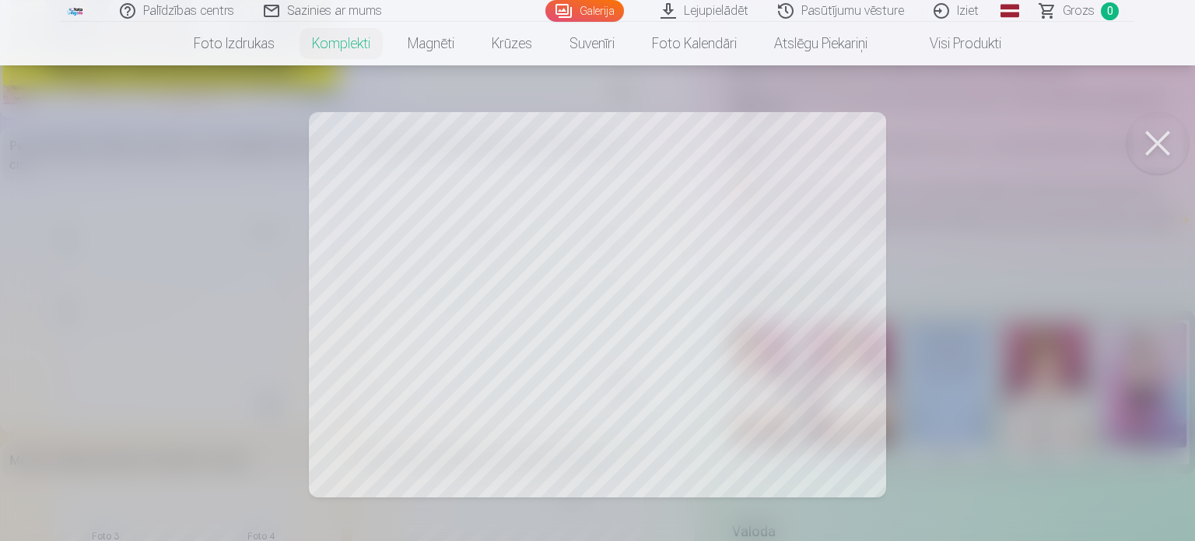
click at [1162, 129] on button at bounding box center [1158, 143] width 62 height 62
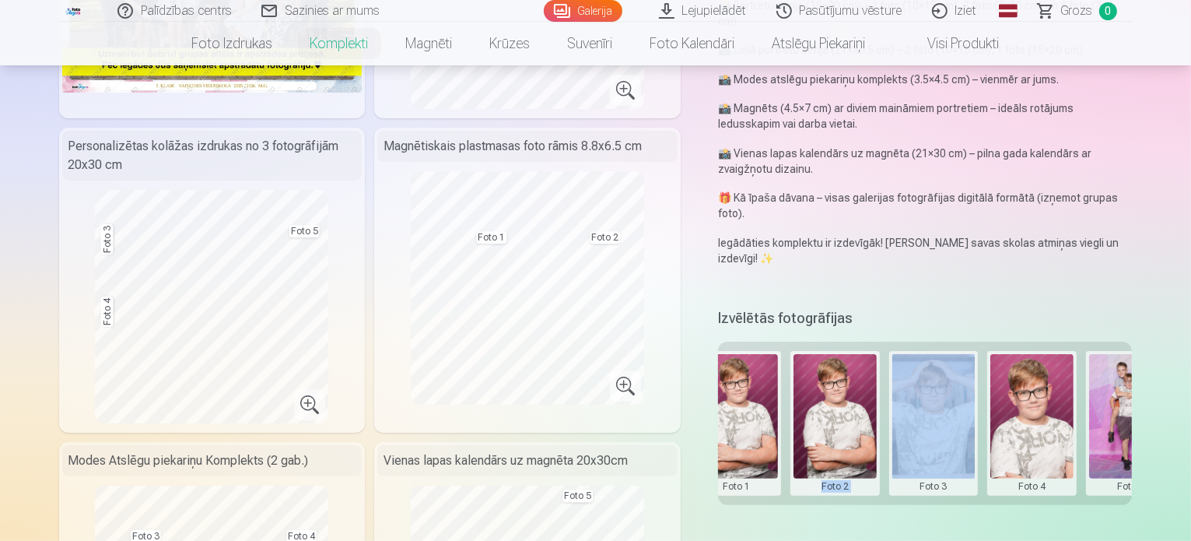
click at [859, 398] on button at bounding box center [835, 423] width 83 height 138
click at [859, 394] on button "Nomainiet foto" at bounding box center [846, 392] width 127 height 44
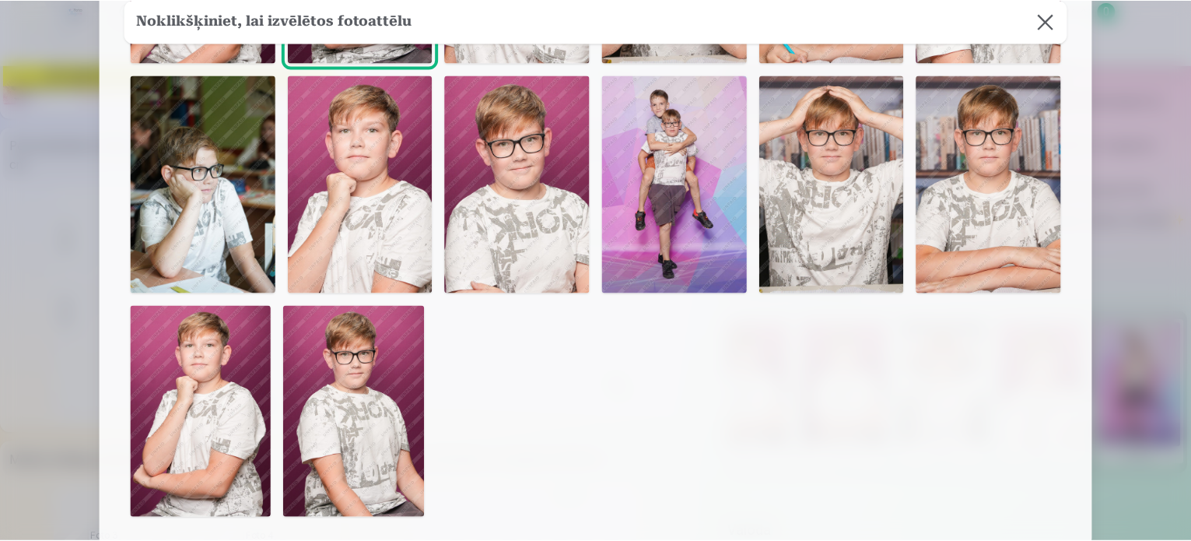
scroll to position [311, 0]
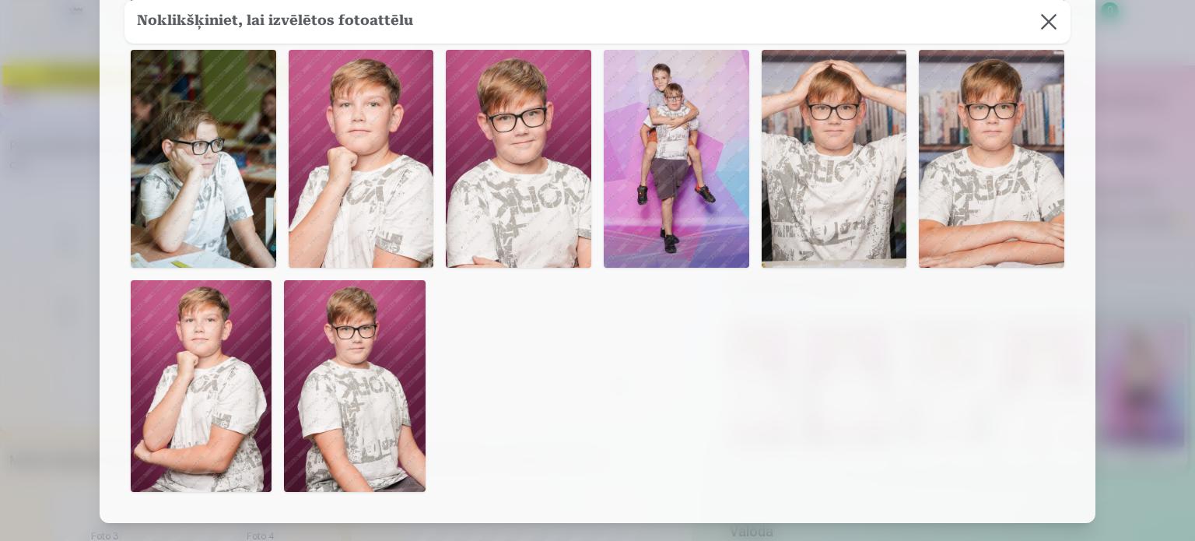
click at [520, 164] on img at bounding box center [518, 159] width 145 height 218
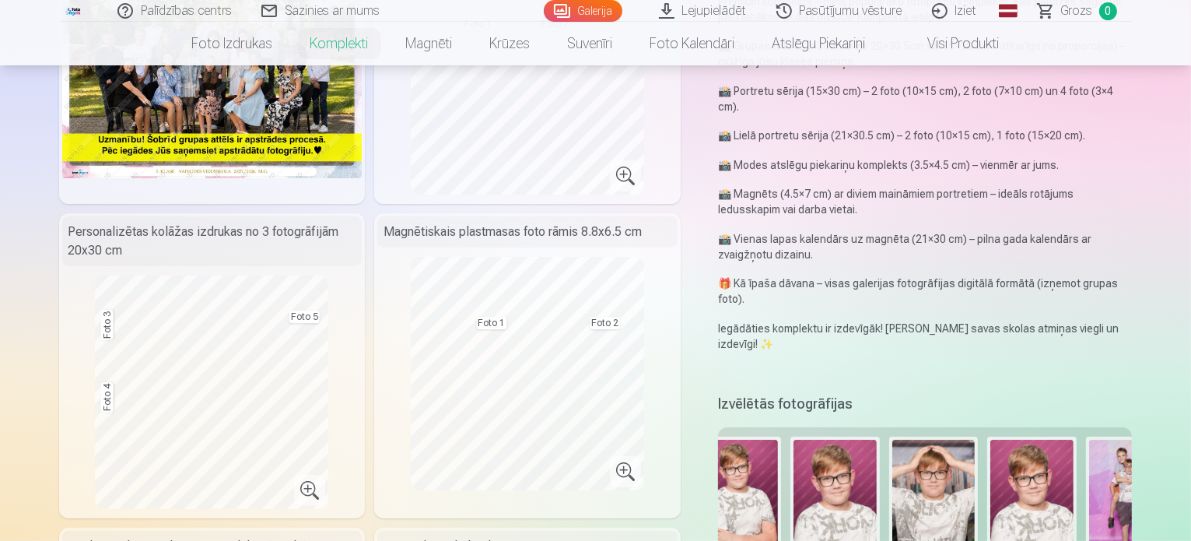
scroll to position [389, 0]
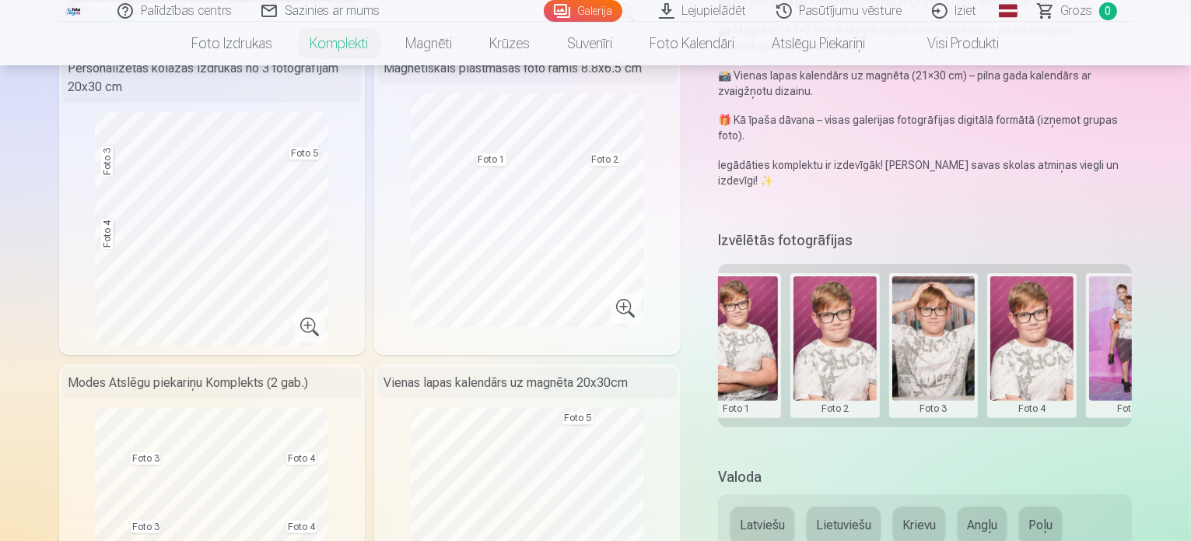
click at [1051, 310] on button at bounding box center [1031, 345] width 83 height 138
click at [1052, 314] on button "Nomainiet foto" at bounding box center [1043, 314] width 127 height 44
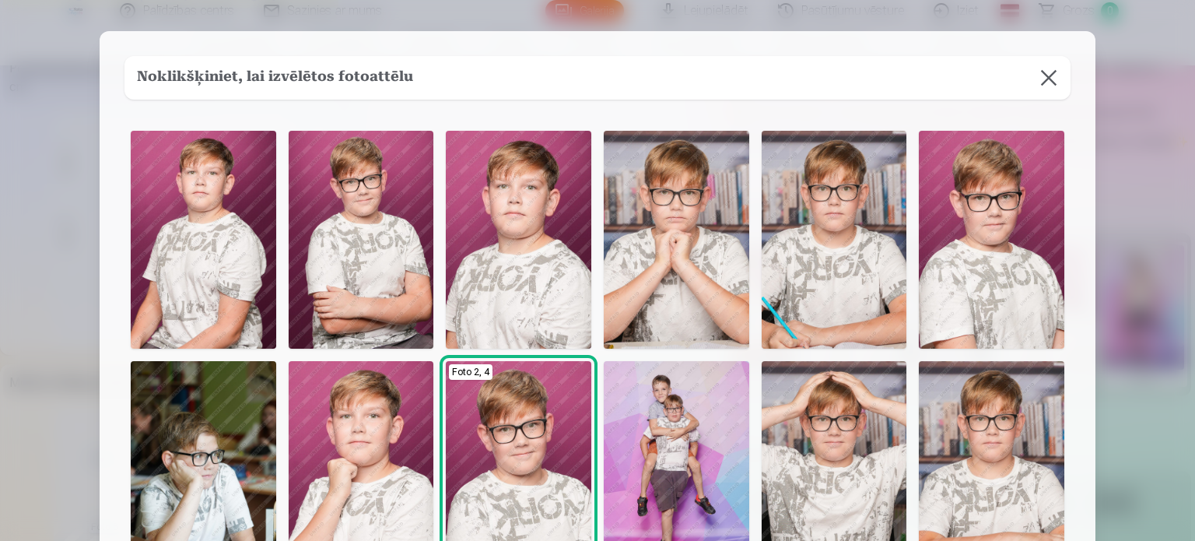
click at [808, 225] on img at bounding box center [834, 240] width 145 height 218
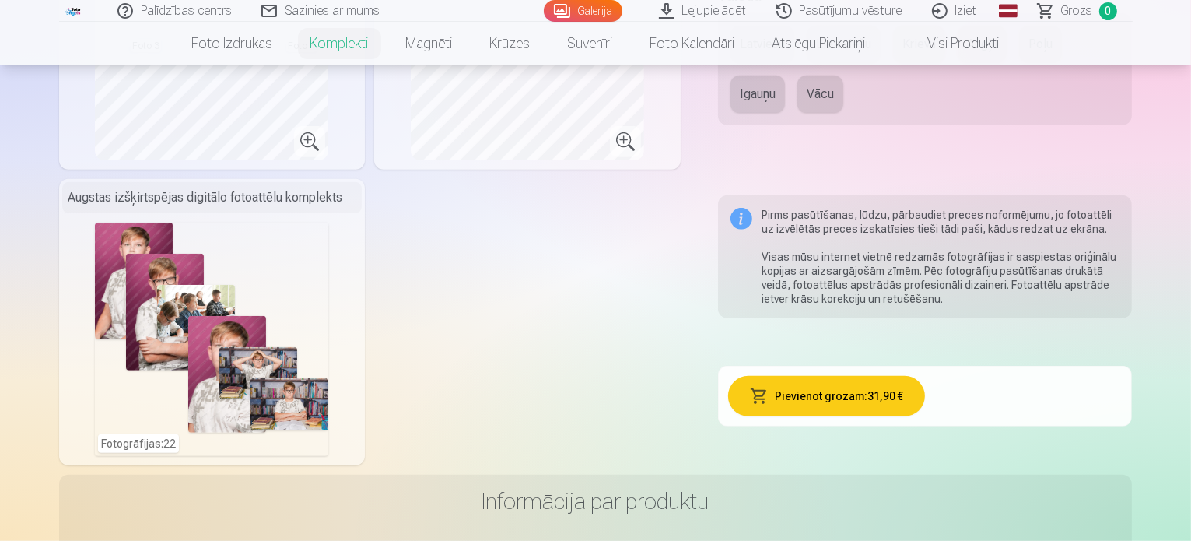
scroll to position [934, 0]
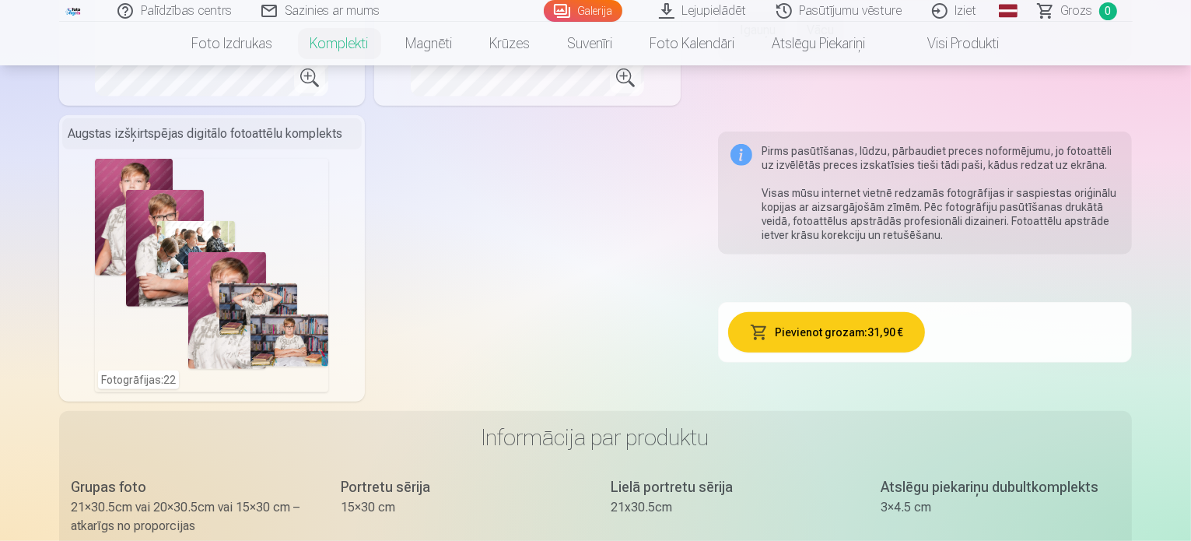
click at [893, 329] on button "Pievienot grozam : 31,90 €" at bounding box center [826, 332] width 197 height 40
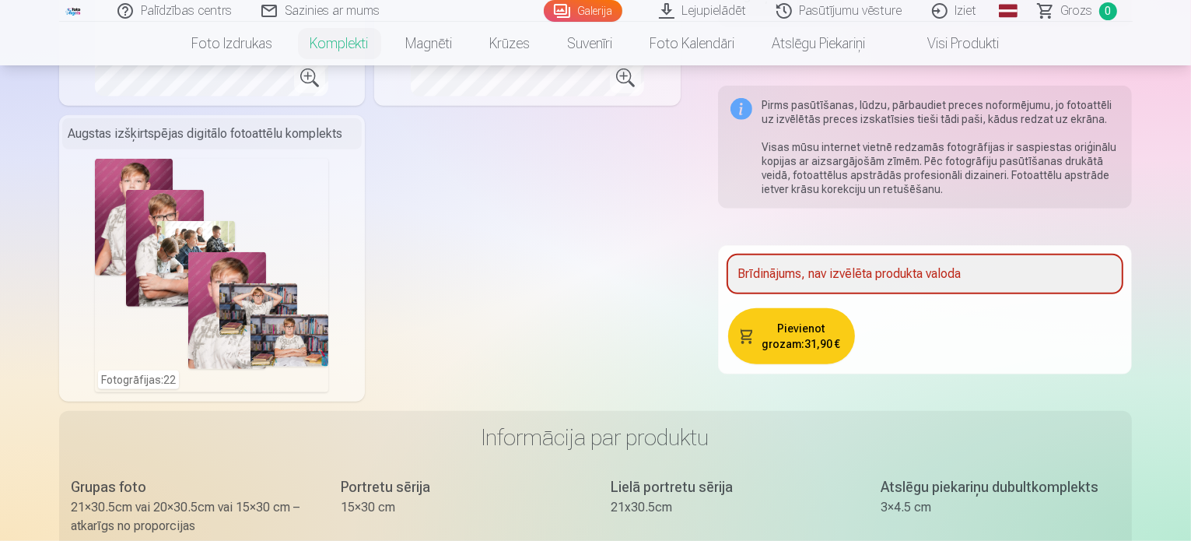
click at [850, 276] on div "Brīdinājums, nav izvēlēta produkta valoda" at bounding box center [925, 273] width 394 height 37
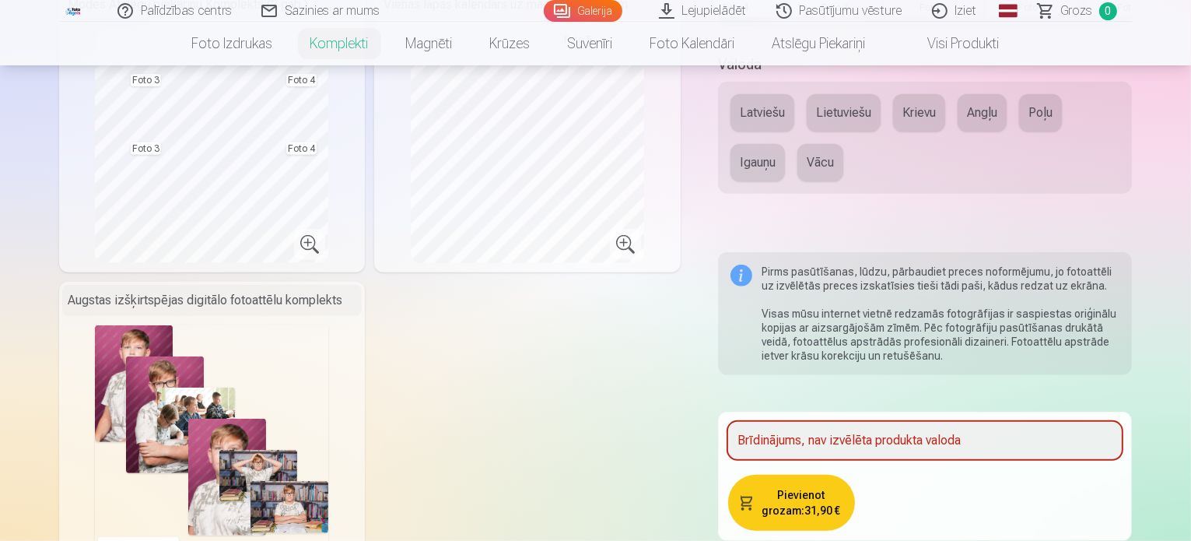
scroll to position [700, 0]
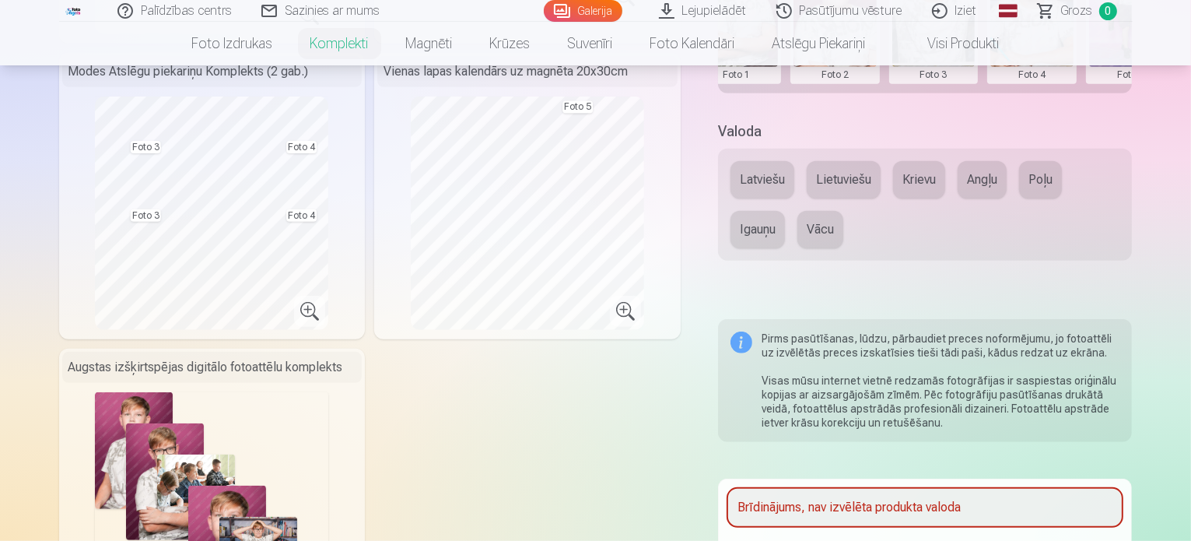
click at [769, 161] on button "Latviešu" at bounding box center [763, 179] width 64 height 37
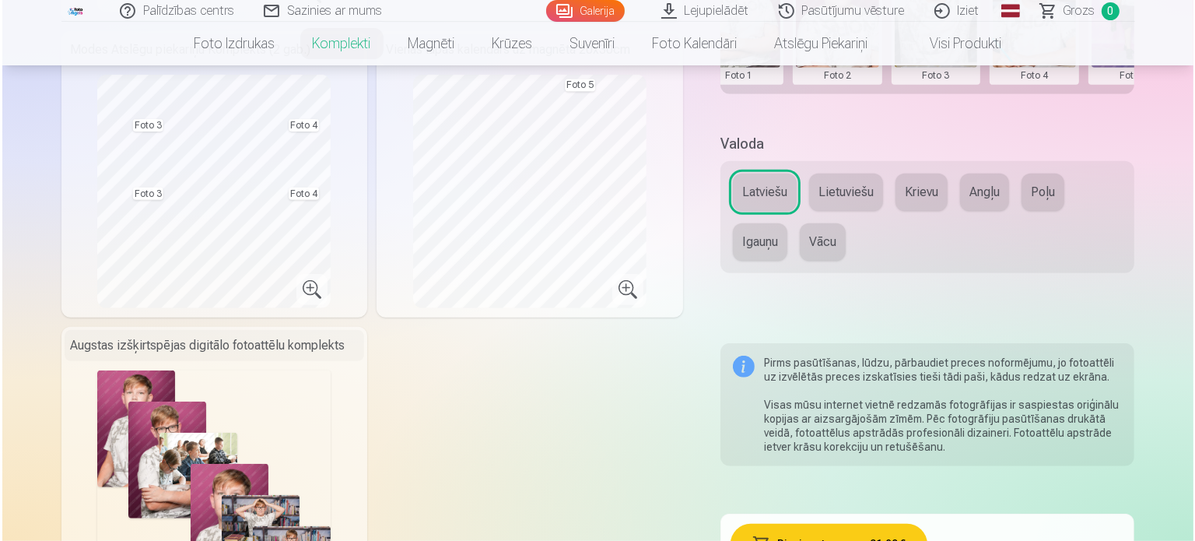
scroll to position [878, 0]
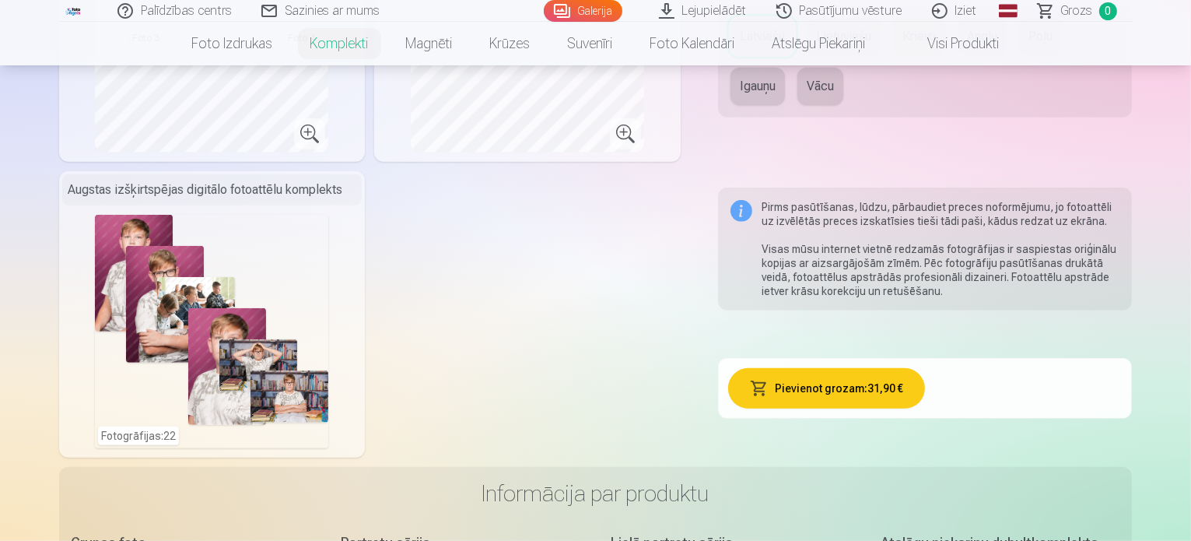
click at [850, 382] on button "Pievienot grozam : 31,90 €" at bounding box center [826, 388] width 197 height 40
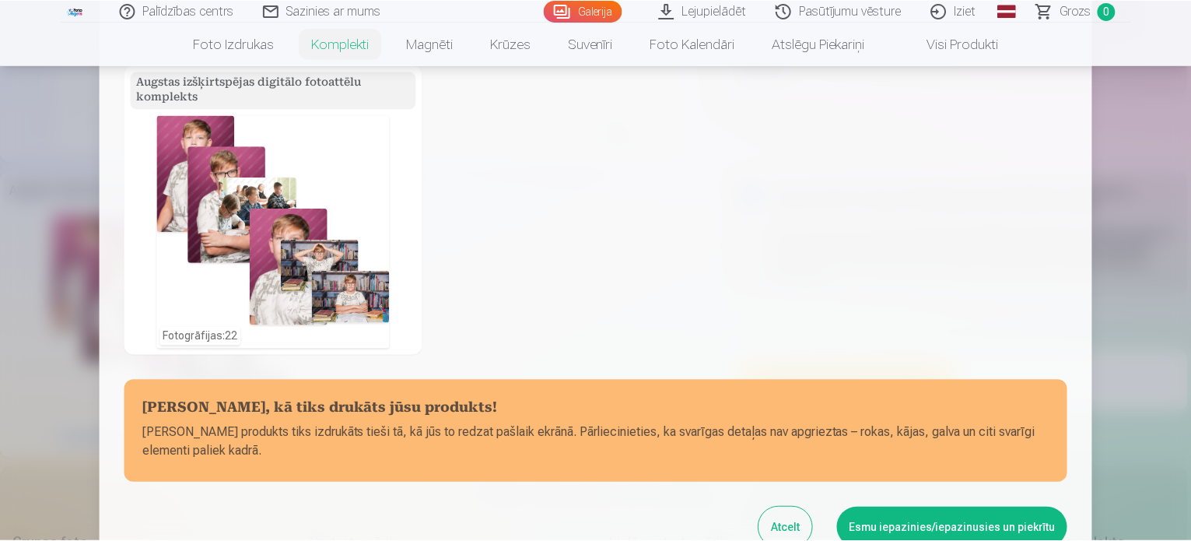
scroll to position [588, 0]
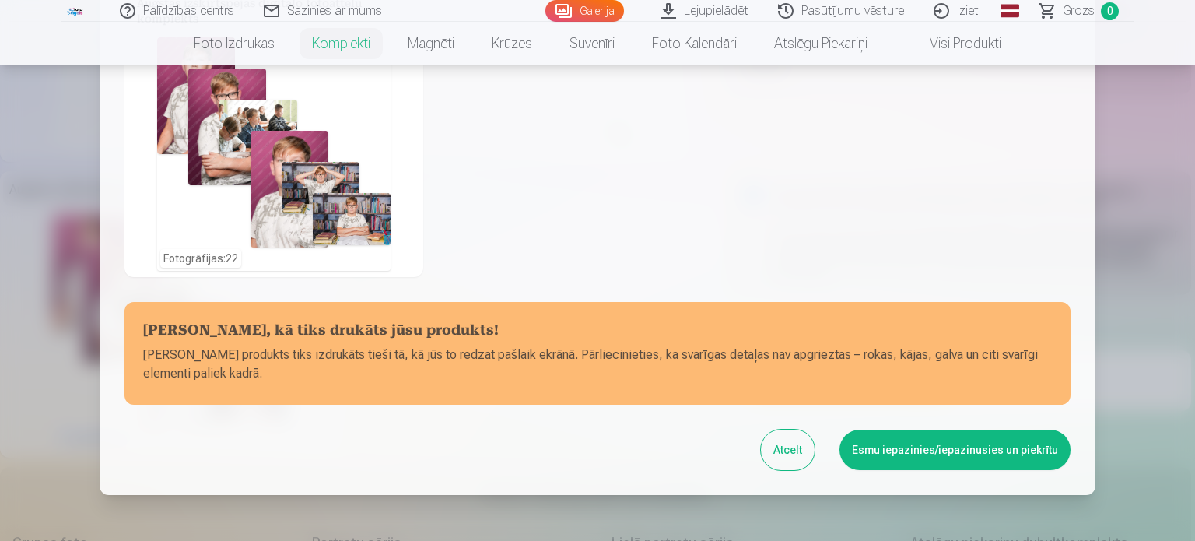
click at [939, 451] on button "Esmu iepazinies/iepazinusies un piekrītu" at bounding box center [954, 449] width 231 height 40
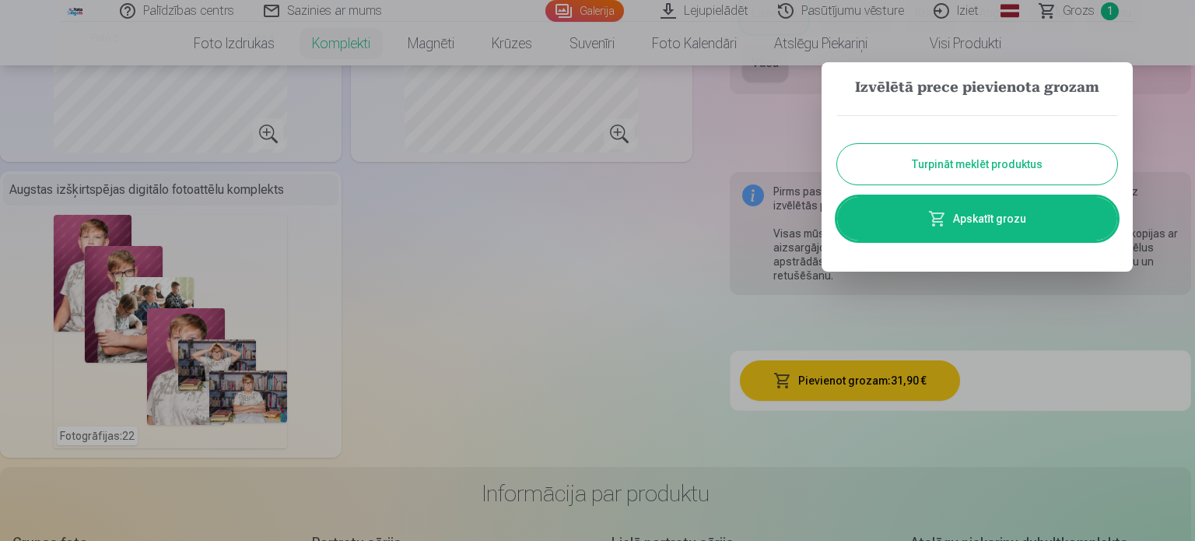
click at [944, 222] on span at bounding box center [937, 218] width 19 height 19
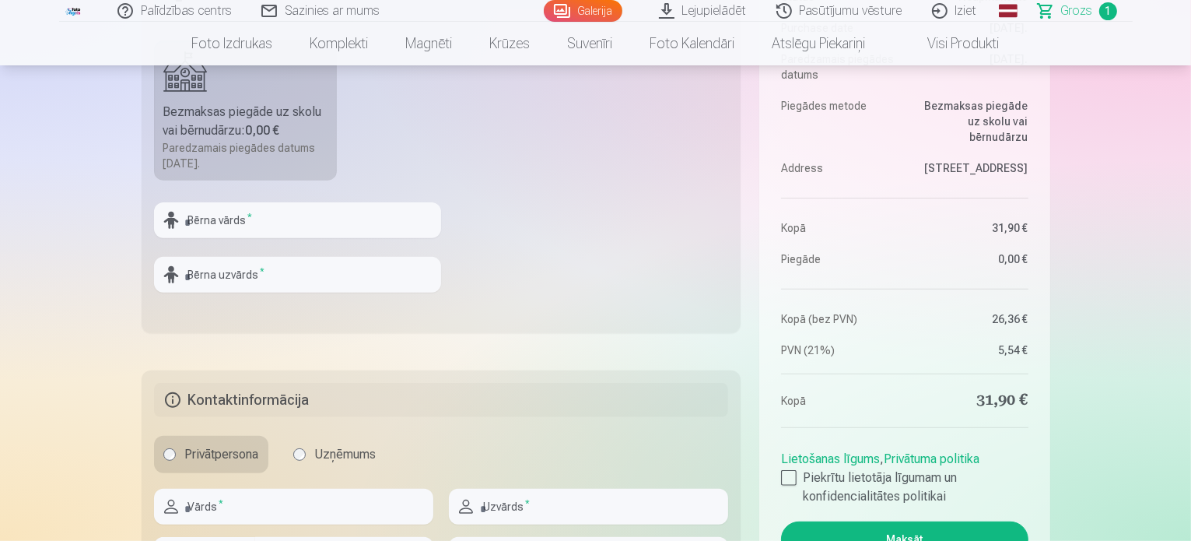
scroll to position [545, 0]
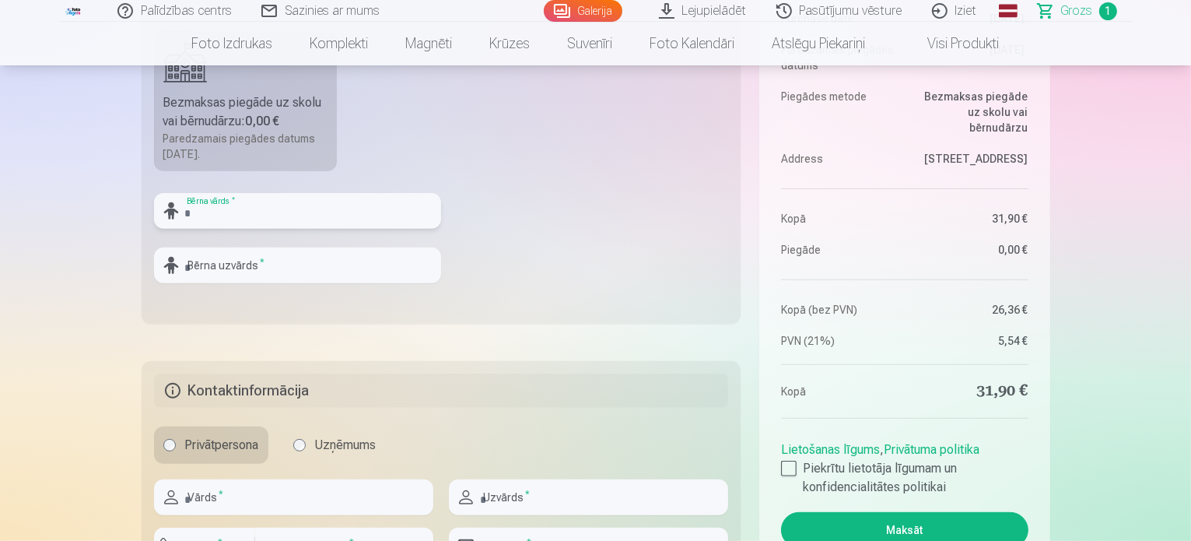
click at [281, 214] on input "text" at bounding box center [297, 211] width 287 height 36
type input "*"
type input "******"
click at [221, 273] on input "text" at bounding box center [297, 265] width 287 height 36
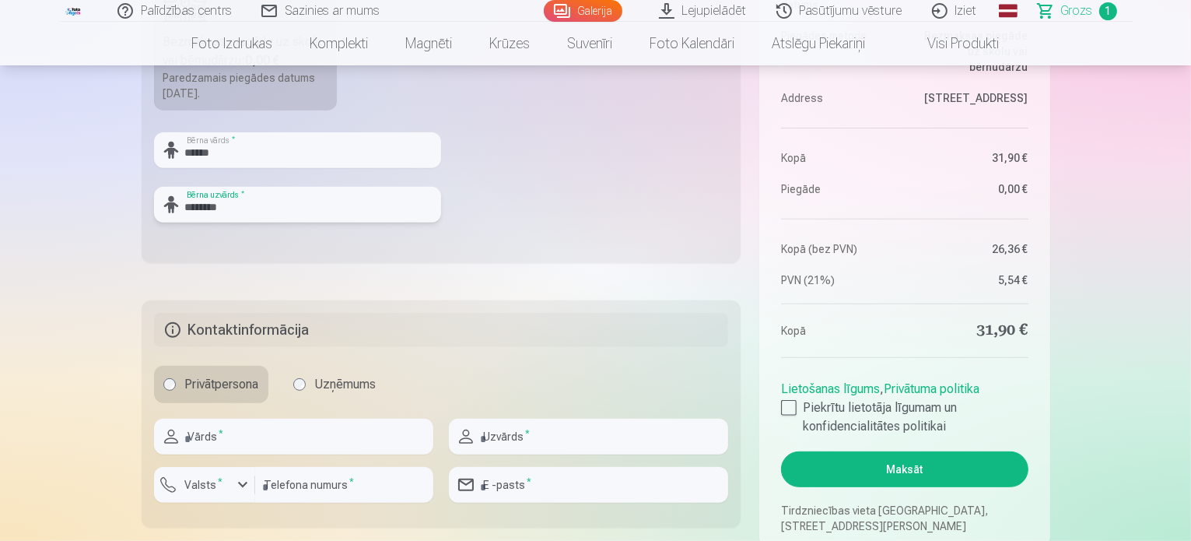
scroll to position [700, 0]
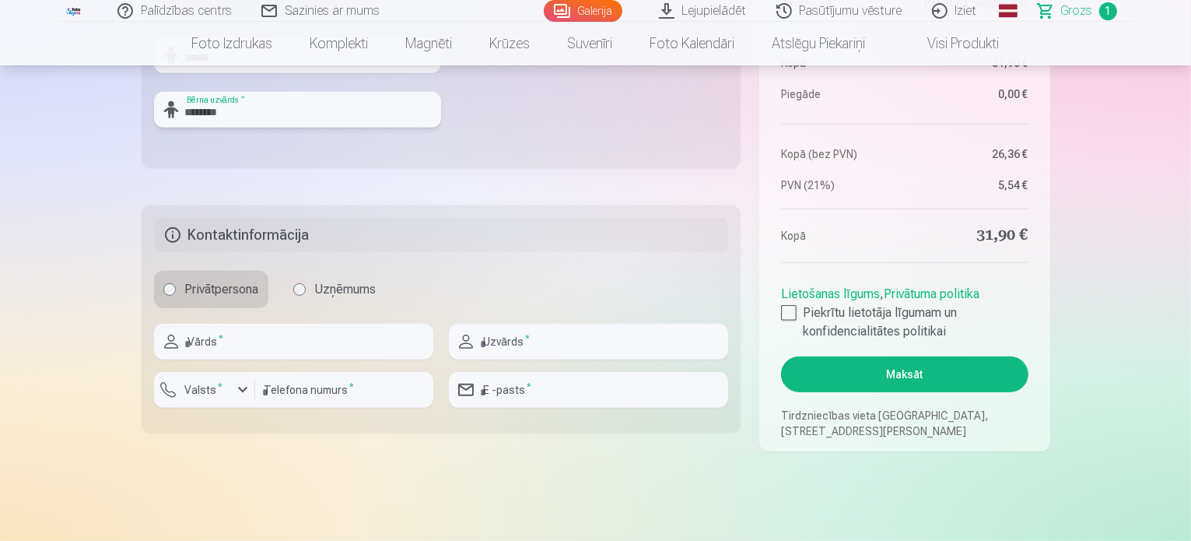
type input "********"
click at [251, 349] on input "text" at bounding box center [293, 342] width 279 height 36
type input "******"
type input "********"
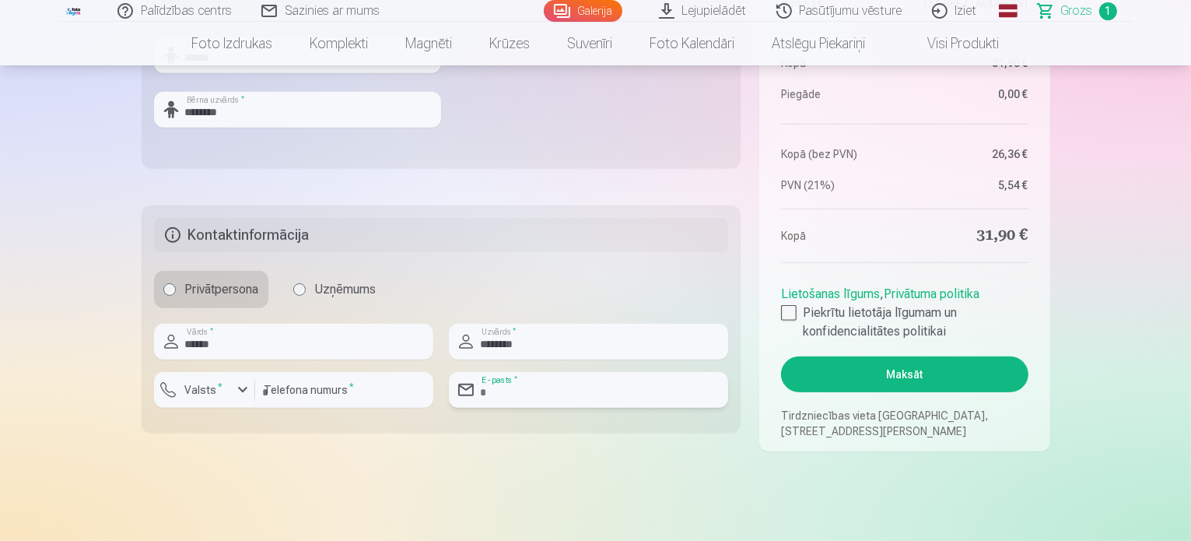
click at [557, 392] on input "email" at bounding box center [588, 390] width 279 height 36
type input "**********"
click at [793, 310] on div at bounding box center [789, 313] width 16 height 16
click at [921, 376] on button "Maksāt" at bounding box center [904, 374] width 247 height 36
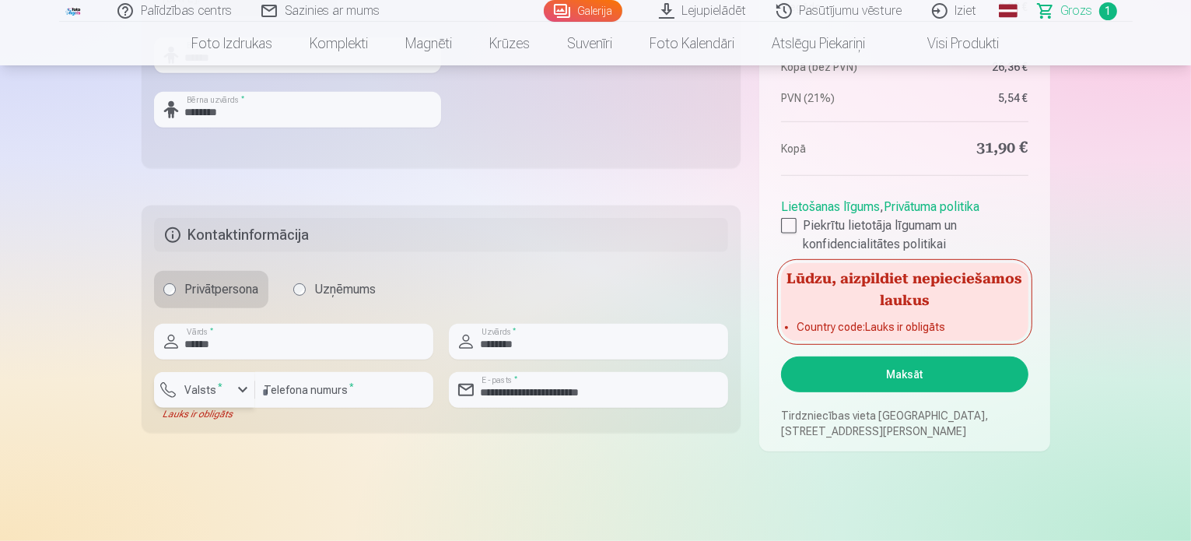
click at [230, 397] on div "button" at bounding box center [208, 392] width 47 height 16
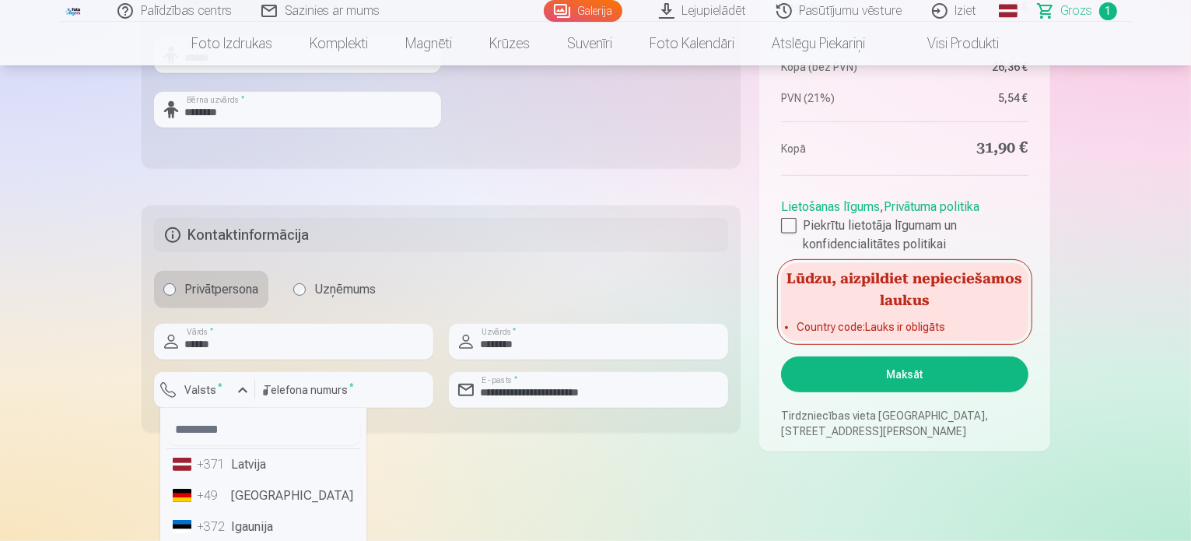
click at [237, 462] on li "+371 Latvija" at bounding box center [263, 464] width 194 height 31
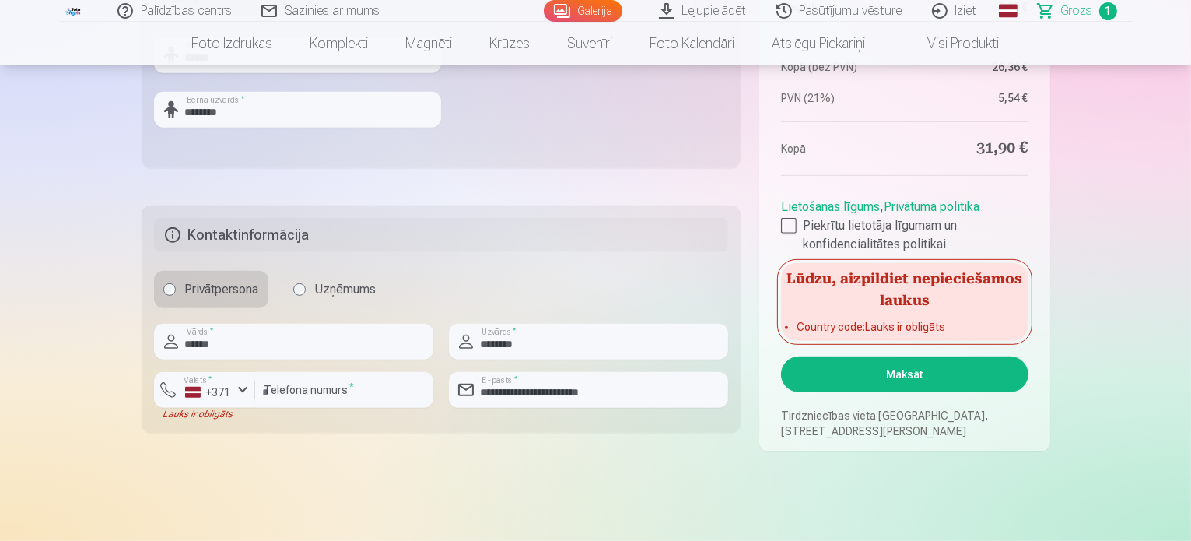
click at [846, 373] on button "Maksāt" at bounding box center [904, 374] width 247 height 36
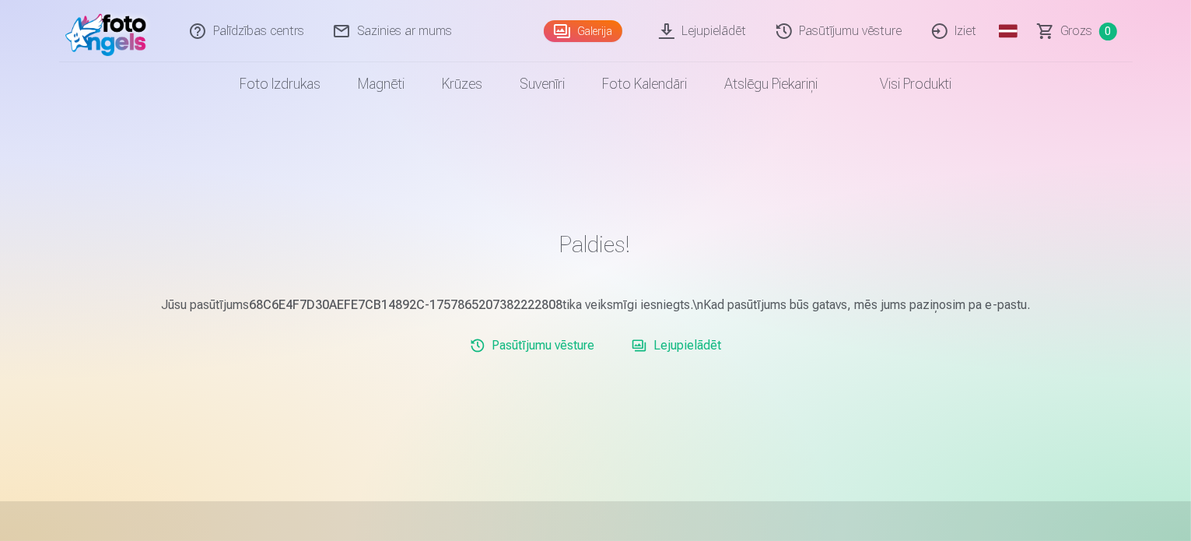
click at [715, 32] on link "Lejupielādēt" at bounding box center [703, 31] width 117 height 62
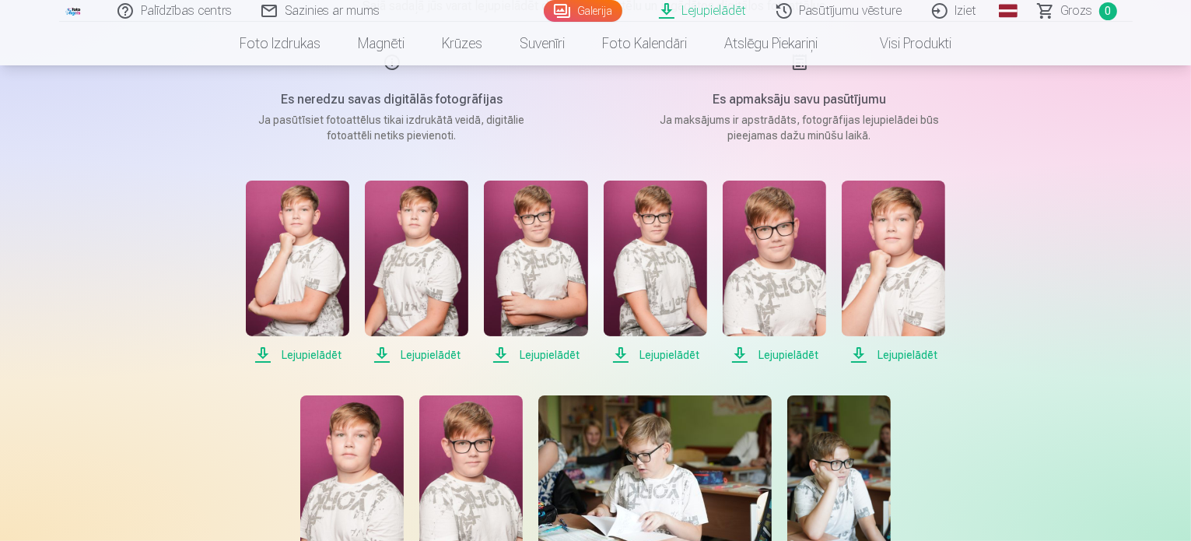
scroll to position [288, 0]
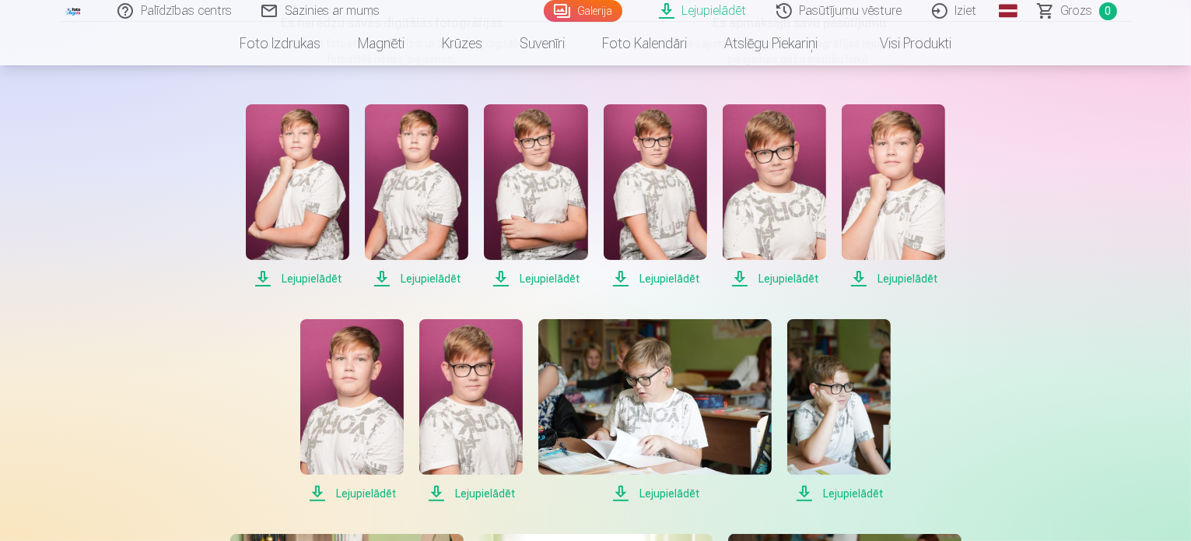
click at [293, 275] on span "Lejupielādēt" at bounding box center [297, 278] width 103 height 19
click at [433, 279] on span "Lejupielādēt" at bounding box center [416, 278] width 103 height 19
click at [534, 276] on span "Lejupielādēt" at bounding box center [535, 278] width 103 height 19
click at [670, 280] on span "Lejupielādēt" at bounding box center [655, 278] width 103 height 19
click at [794, 279] on span "Lejupielādēt" at bounding box center [774, 278] width 103 height 19
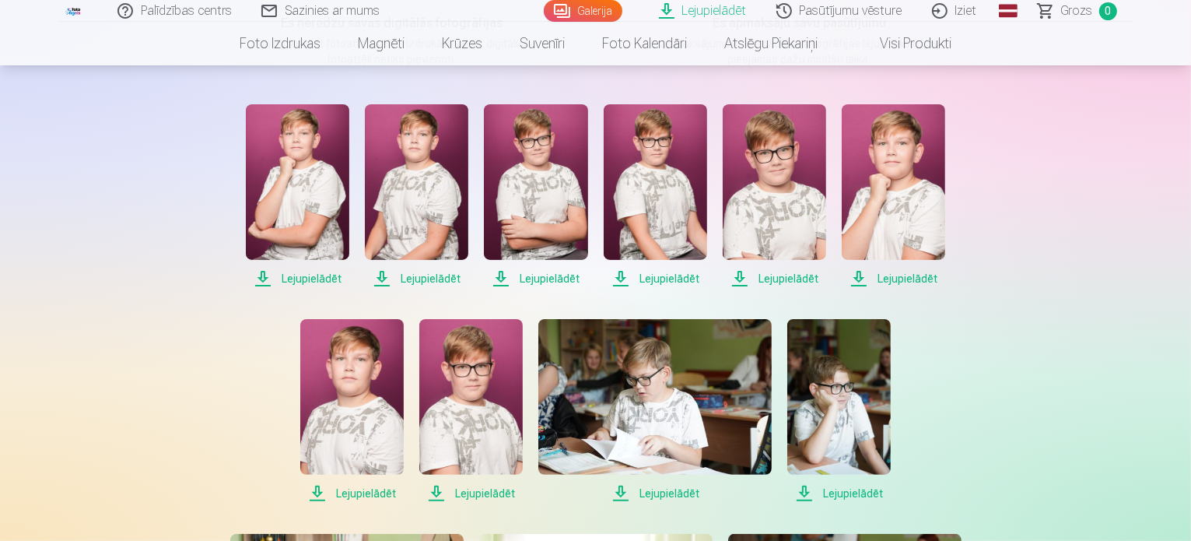
click at [893, 274] on span "Lejupielādēt" at bounding box center [893, 278] width 103 height 19
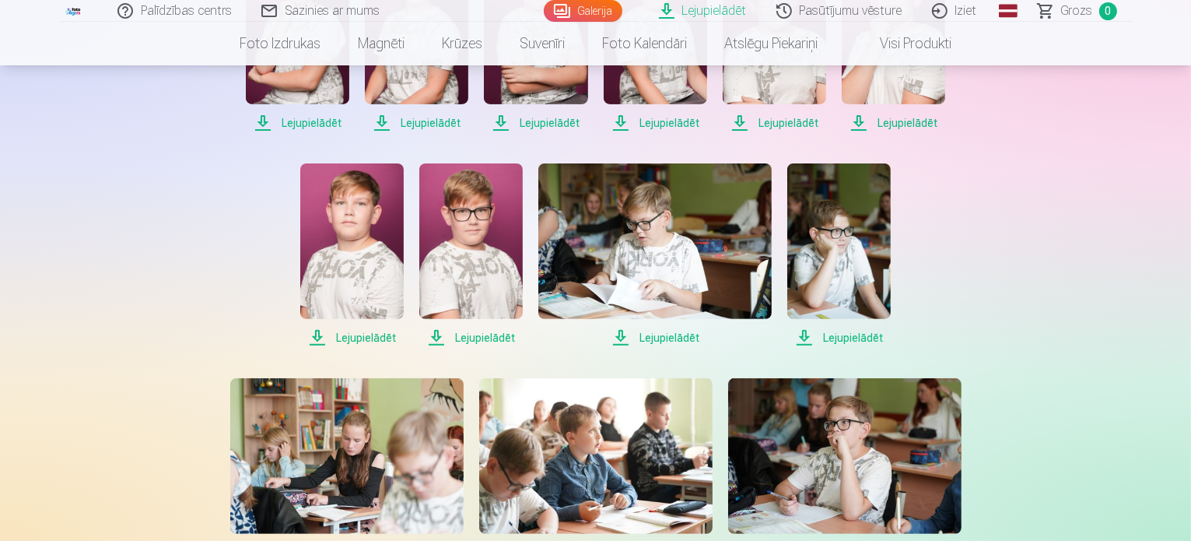
click at [330, 338] on span "Lejupielādēt" at bounding box center [351, 337] width 103 height 19
click at [457, 338] on span "Lejupielādēt" at bounding box center [470, 337] width 103 height 19
drag, startPoint x: 648, startPoint y: 335, endPoint x: 660, endPoint y: 335, distance: 11.7
click at [648, 335] on span "Lejupielādēt" at bounding box center [654, 337] width 233 height 19
click at [834, 335] on span "Lejupielādēt" at bounding box center [838, 337] width 103 height 19
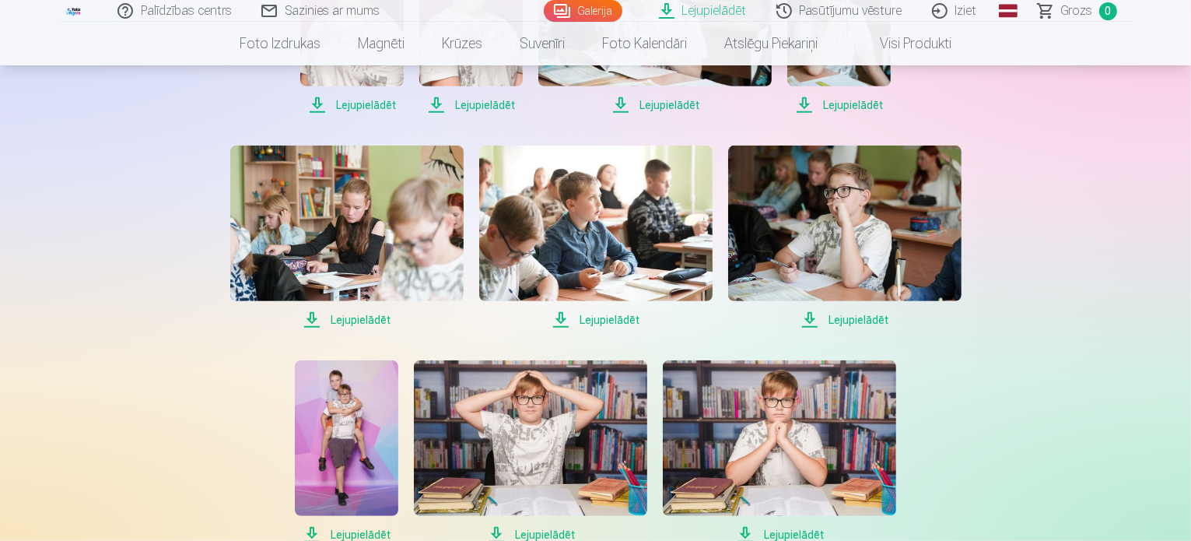
scroll to position [677, 0]
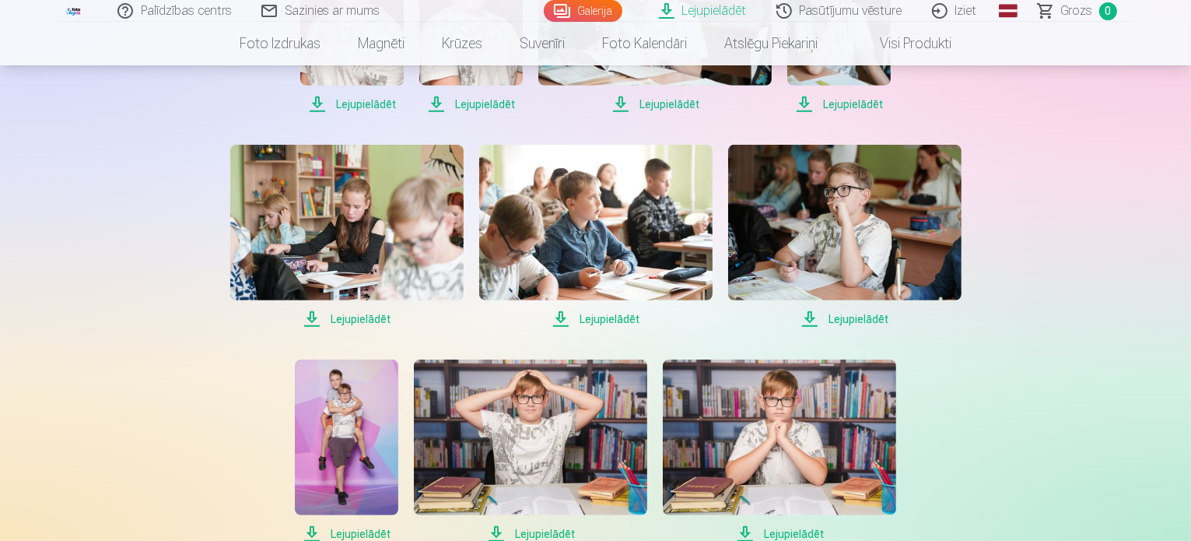
click at [353, 317] on span "Lejupielādēt" at bounding box center [346, 319] width 233 height 19
click at [594, 316] on span "Lejupielādēt" at bounding box center [595, 319] width 233 height 19
click at [855, 317] on span "Lejupielādēt" at bounding box center [844, 319] width 233 height 19
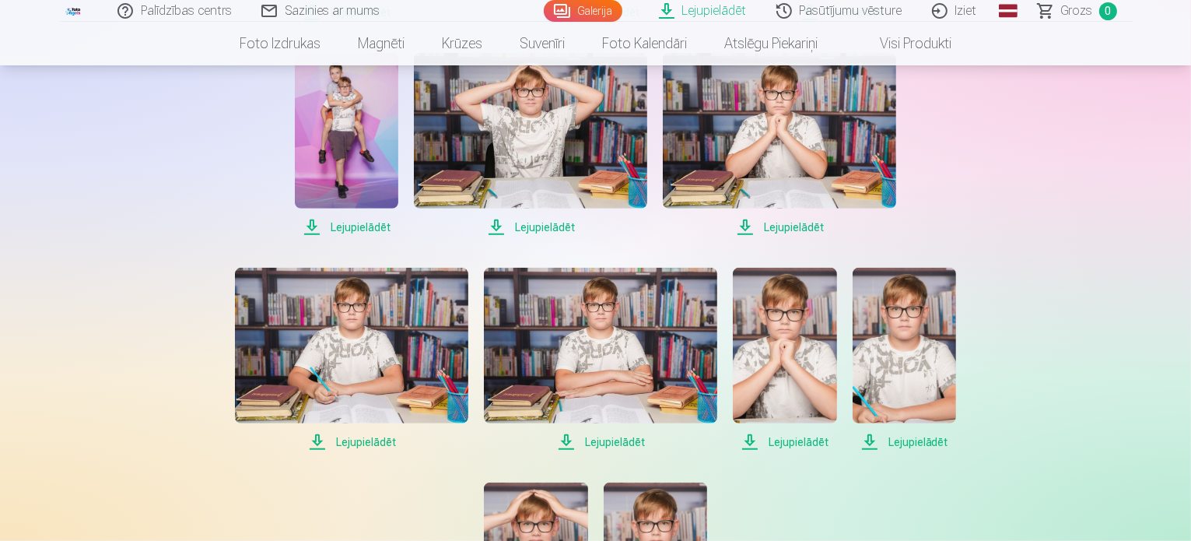
scroll to position [988, 0]
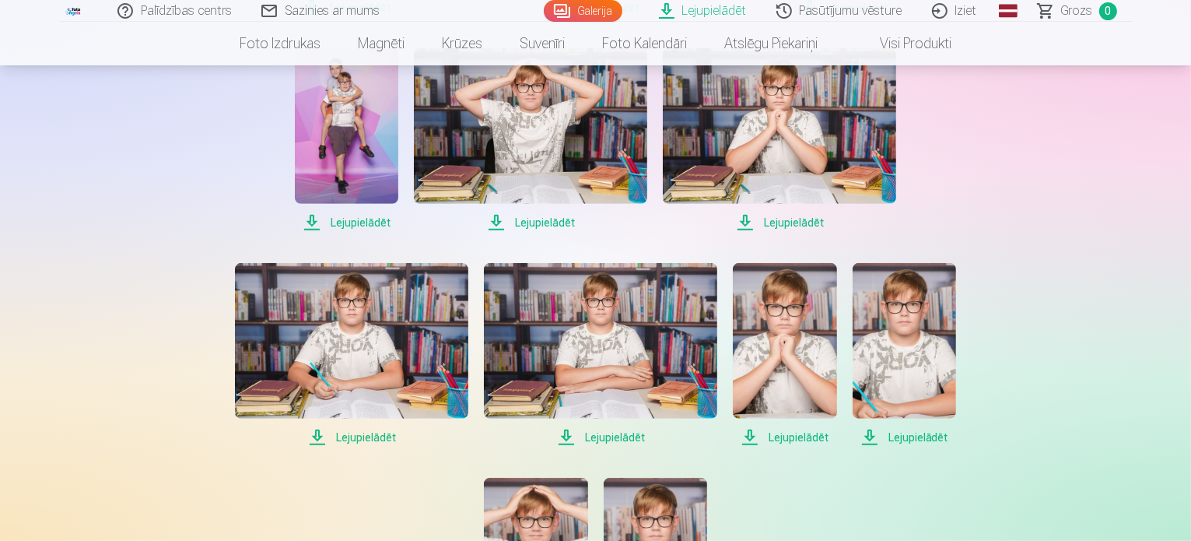
click at [366, 222] on span "Lejupielādēt" at bounding box center [346, 222] width 103 height 19
click at [552, 223] on span "Lejupielādēt" at bounding box center [530, 222] width 233 height 19
click at [790, 220] on span "Lejupielādēt" at bounding box center [779, 222] width 233 height 19
click at [333, 433] on span "Lejupielādēt" at bounding box center [351, 437] width 233 height 19
click at [632, 434] on span "Lejupielādēt" at bounding box center [600, 437] width 233 height 19
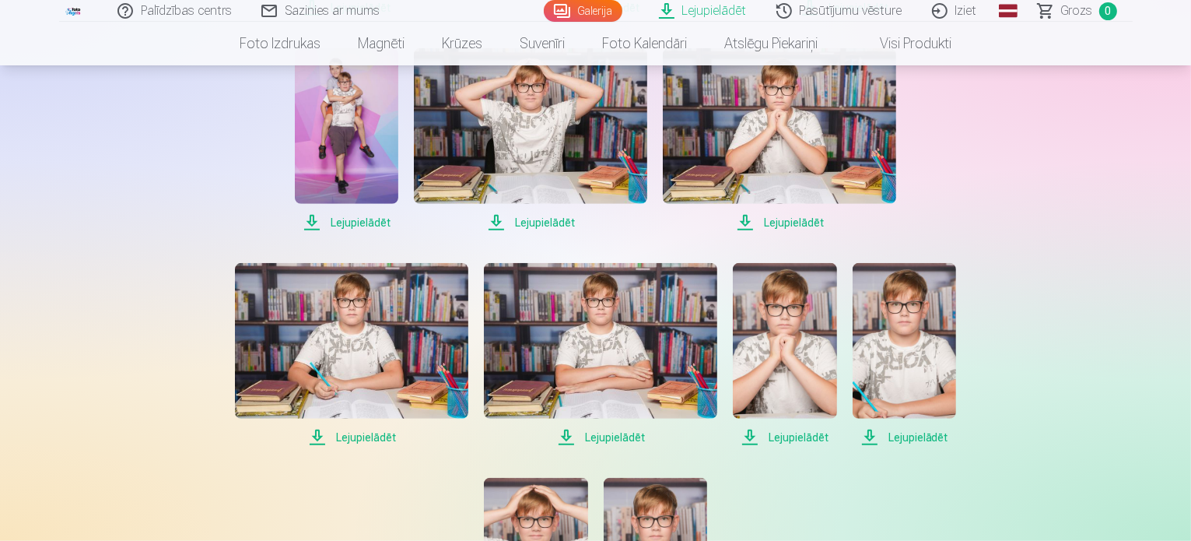
click at [784, 436] on span "Lejupielādēt" at bounding box center [784, 437] width 103 height 19
click at [896, 433] on span "Lejupielādēt" at bounding box center [904, 437] width 103 height 19
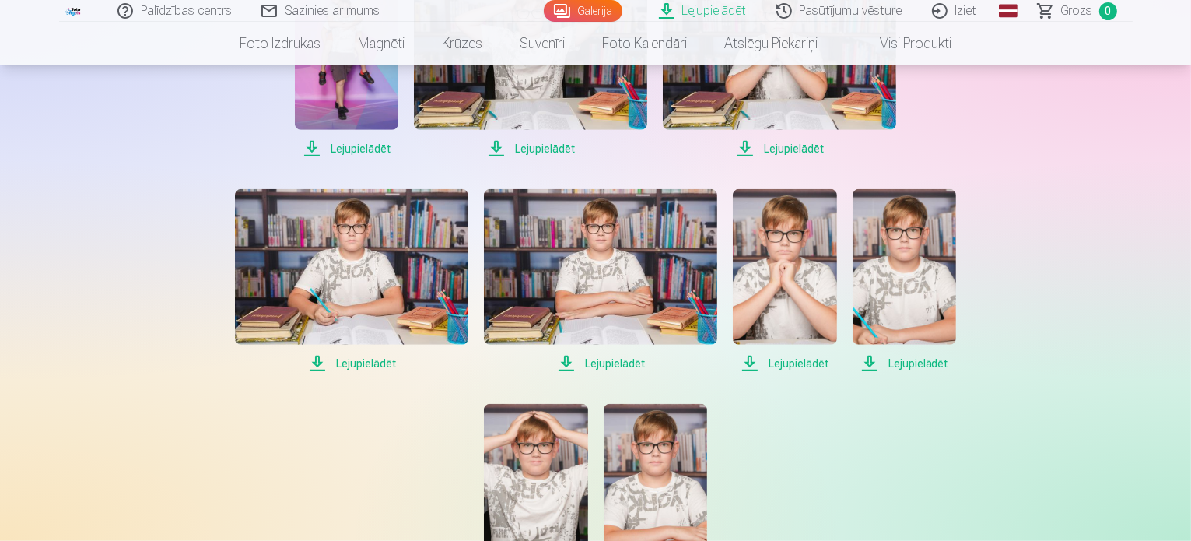
scroll to position [1144, 0]
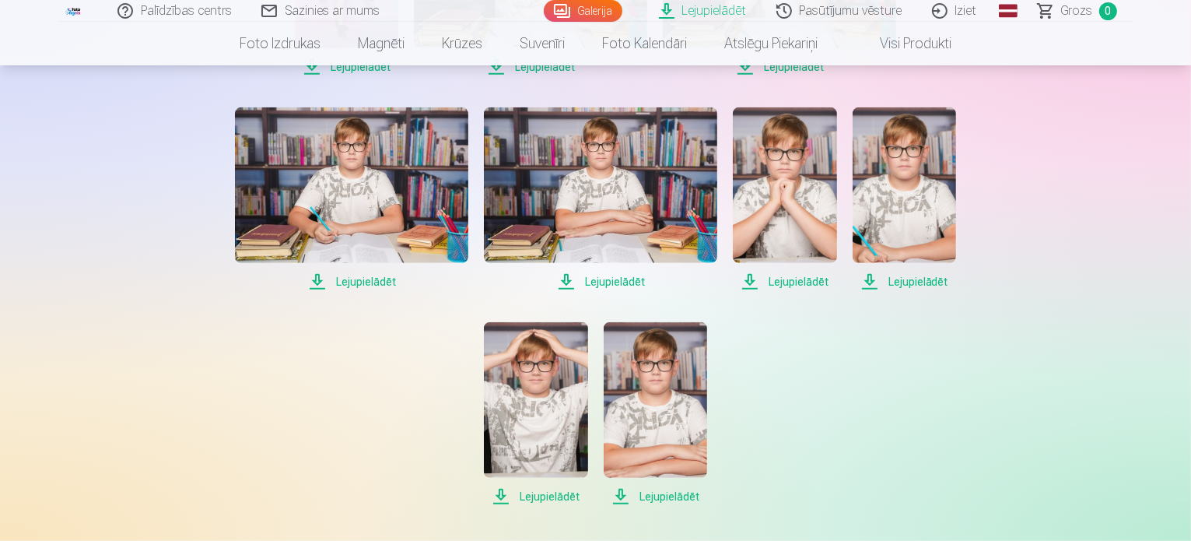
click at [568, 494] on span "Lejupielādēt" at bounding box center [535, 496] width 103 height 19
click at [657, 500] on span "Lejupielādēt" at bounding box center [655, 496] width 103 height 19
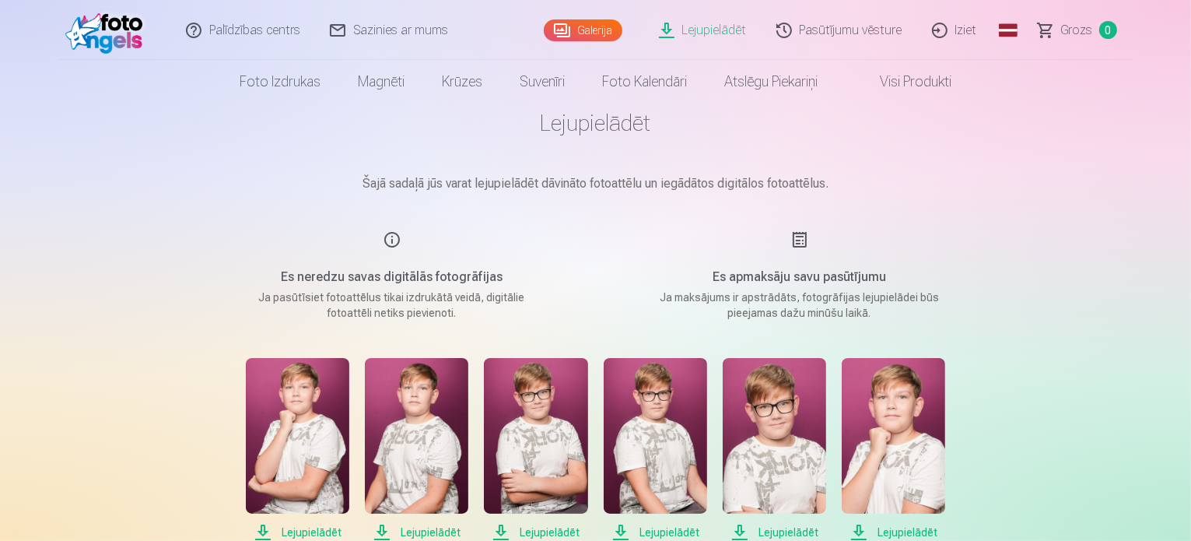
scroll to position [0, 0]
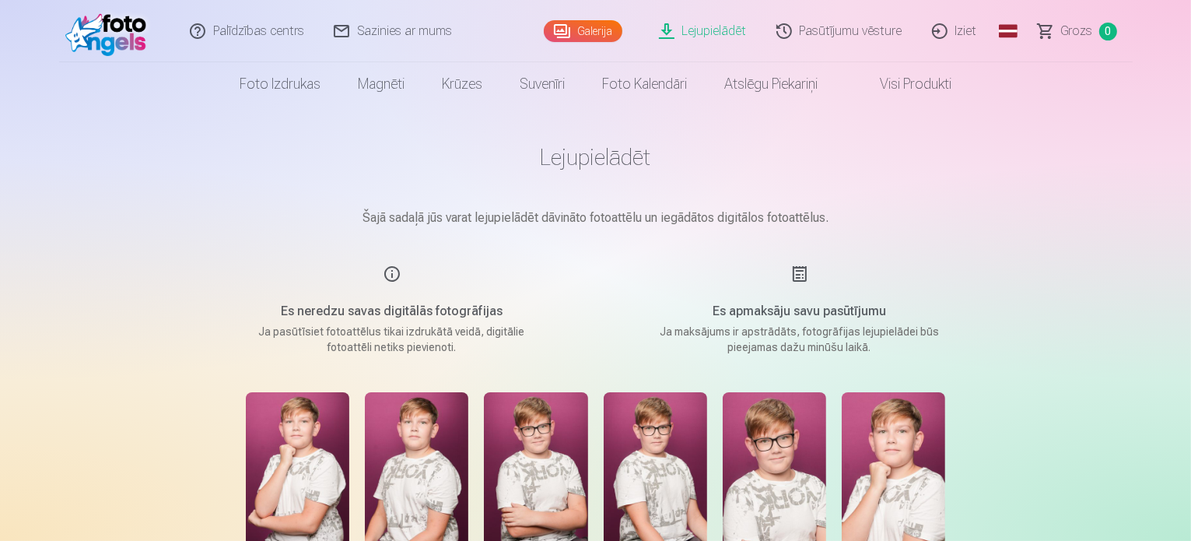
click at [962, 30] on link "Iziet" at bounding box center [955, 31] width 75 height 62
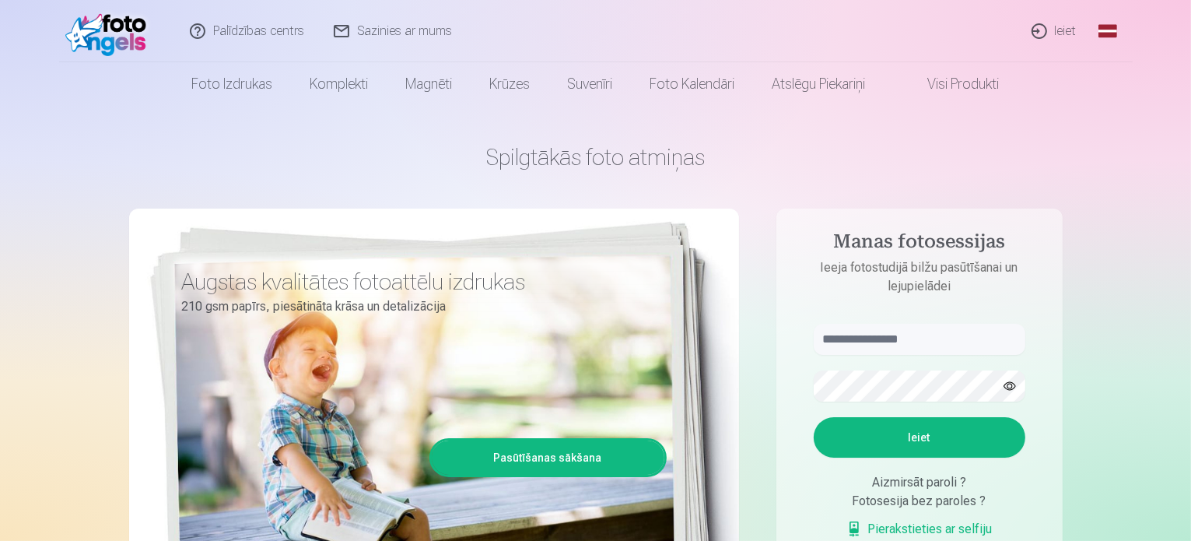
click at [1063, 33] on link "Ieiet" at bounding box center [1055, 31] width 75 height 62
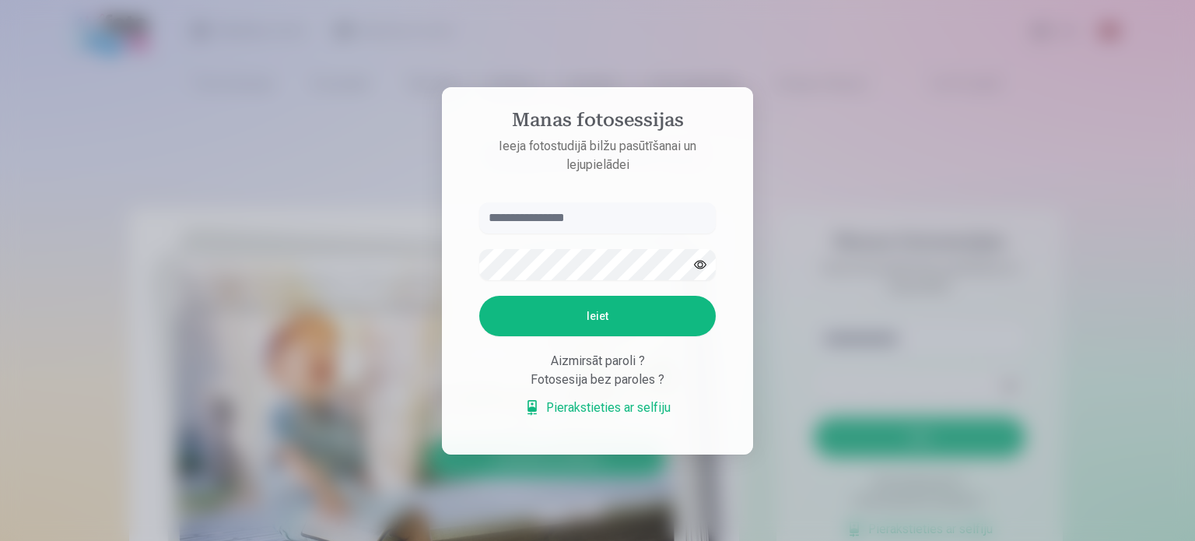
click at [561, 223] on input "text" at bounding box center [597, 217] width 237 height 31
type input "**********"
click at [613, 319] on button "Ieiet" at bounding box center [597, 316] width 237 height 40
